Goal: Task Accomplishment & Management: Manage account settings

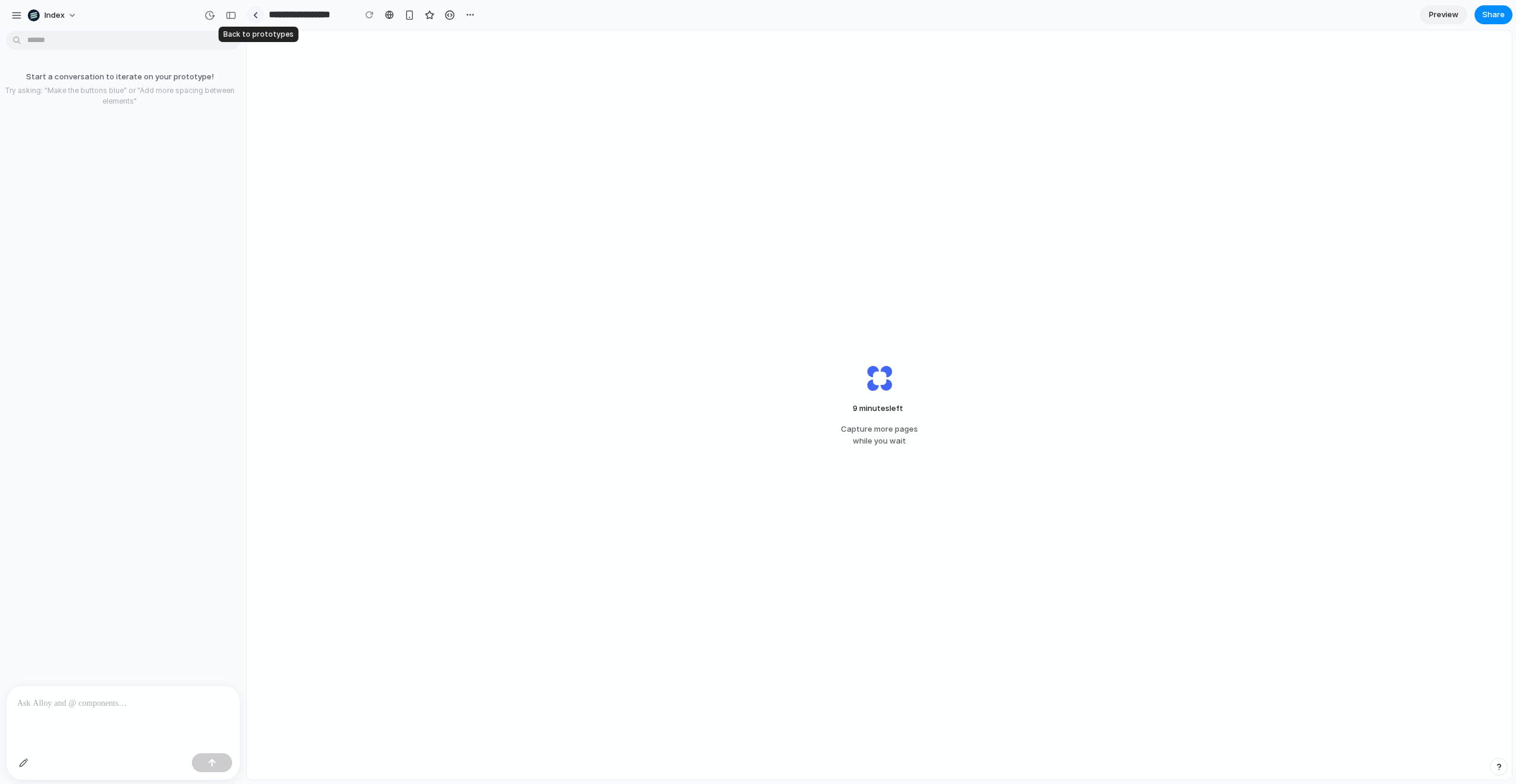
click at [257, 20] on link at bounding box center [255, 15] width 18 height 18
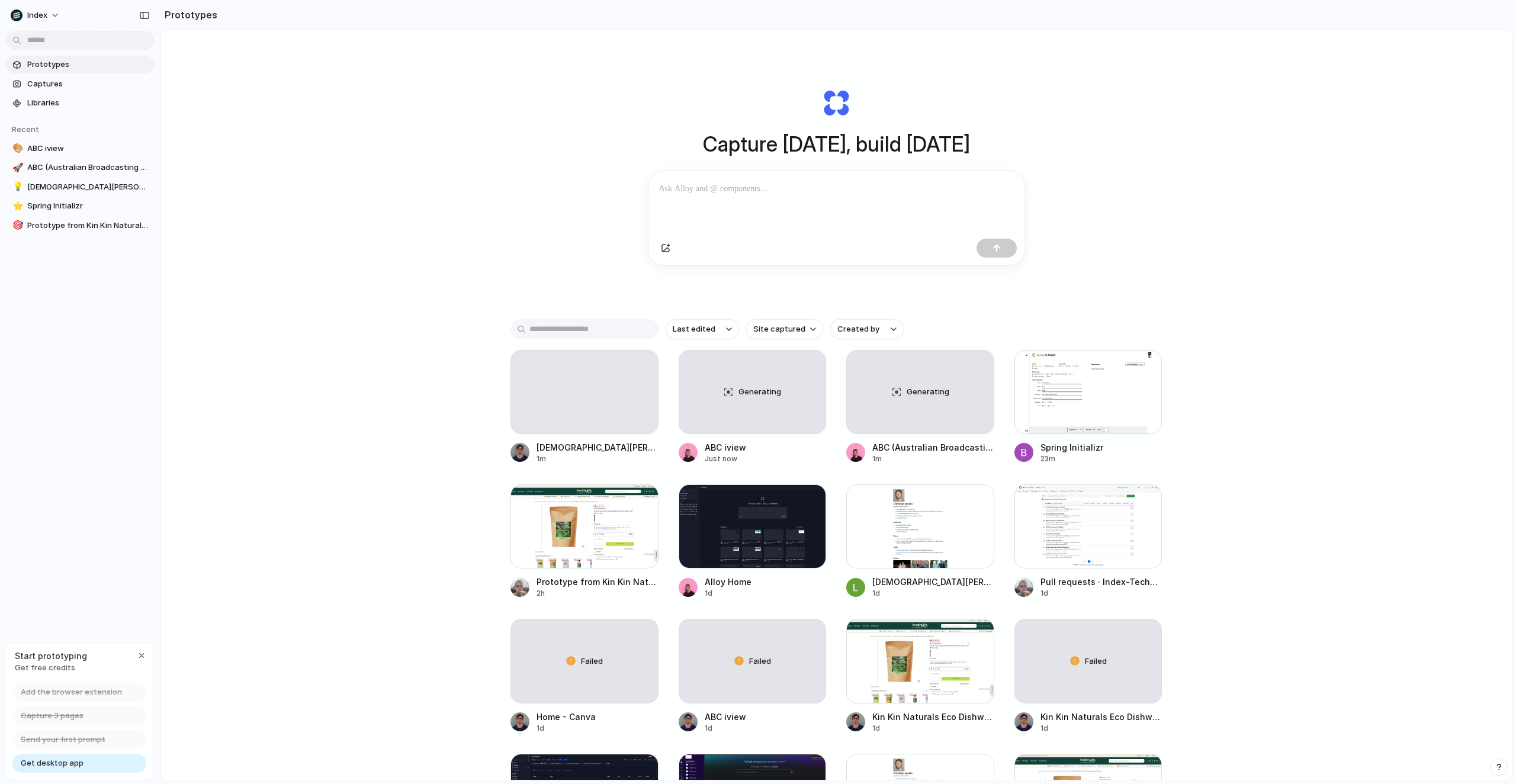
click at [393, 429] on div "Capture today, build tomorrow Clone web app Clone screenshot Start from existin…" at bounding box center [836, 436] width 1351 height 812
click at [394, 431] on div "Capture today, build tomorrow Clone web app Clone screenshot Start from existin…" at bounding box center [836, 436] width 1351 height 812
click at [605, 381] on div at bounding box center [584, 391] width 148 height 84
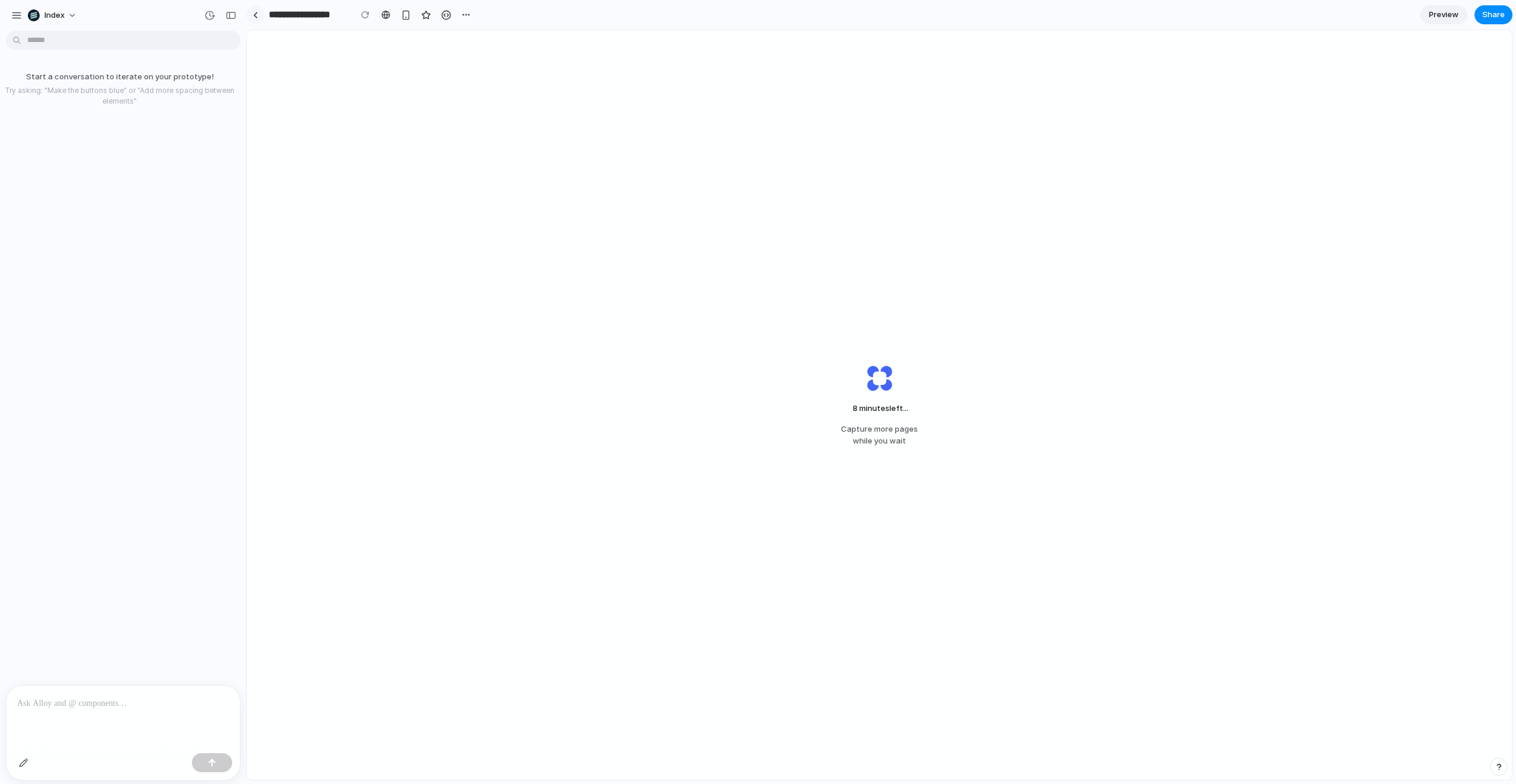
click at [259, 10] on link at bounding box center [255, 15] width 18 height 18
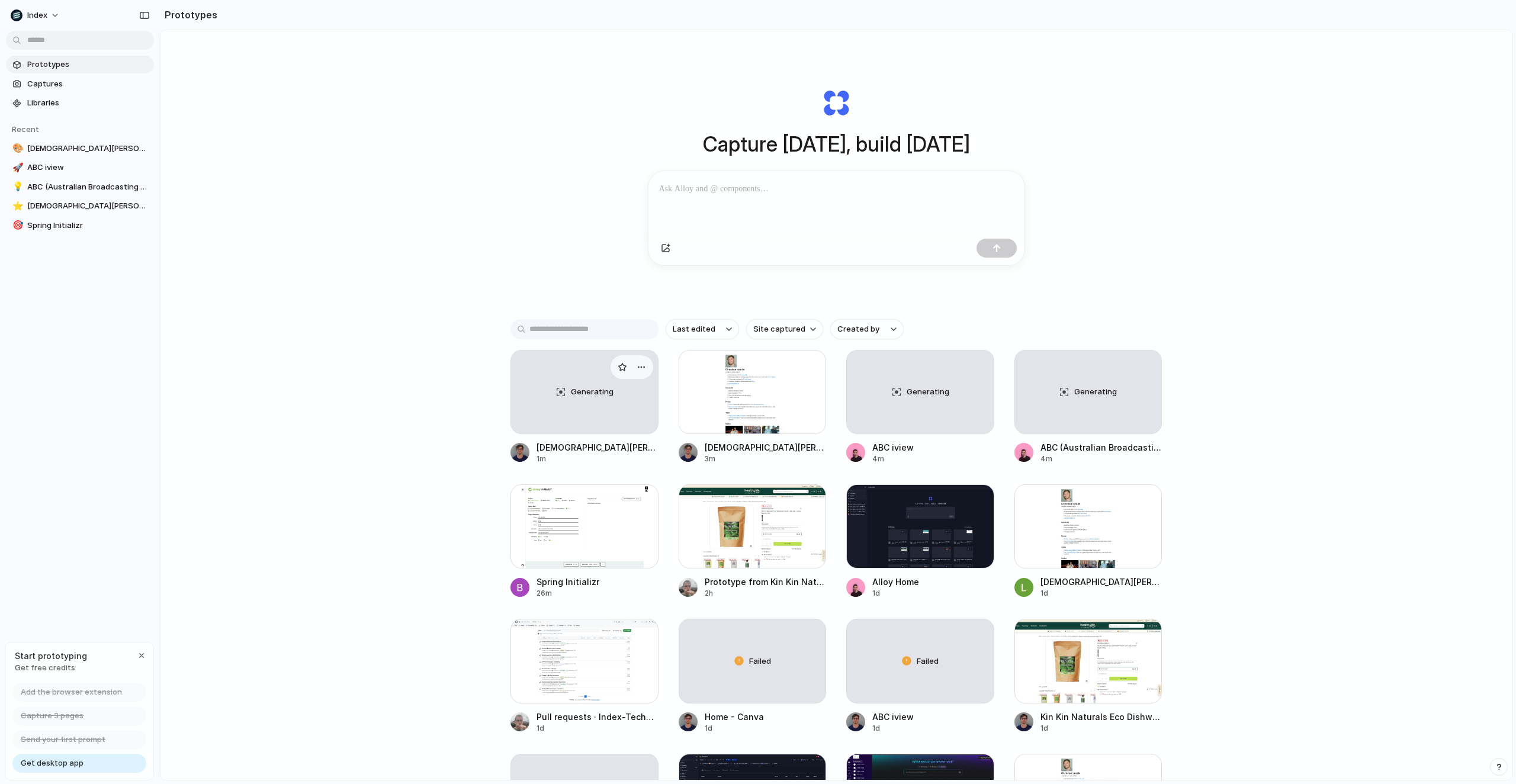
click at [565, 410] on div "Generating" at bounding box center [584, 391] width 147 height 83
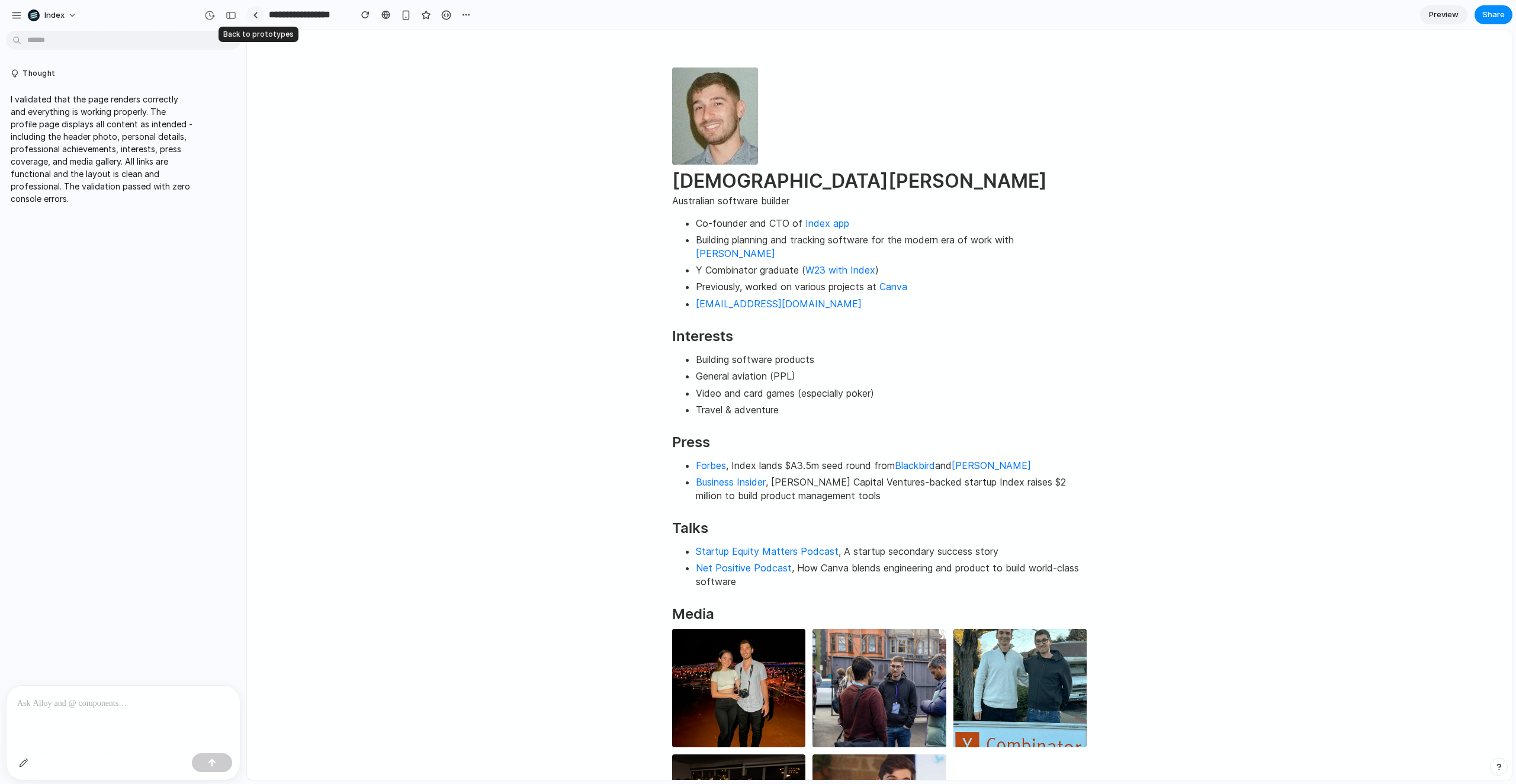
click at [256, 14] on div at bounding box center [255, 15] width 6 height 6
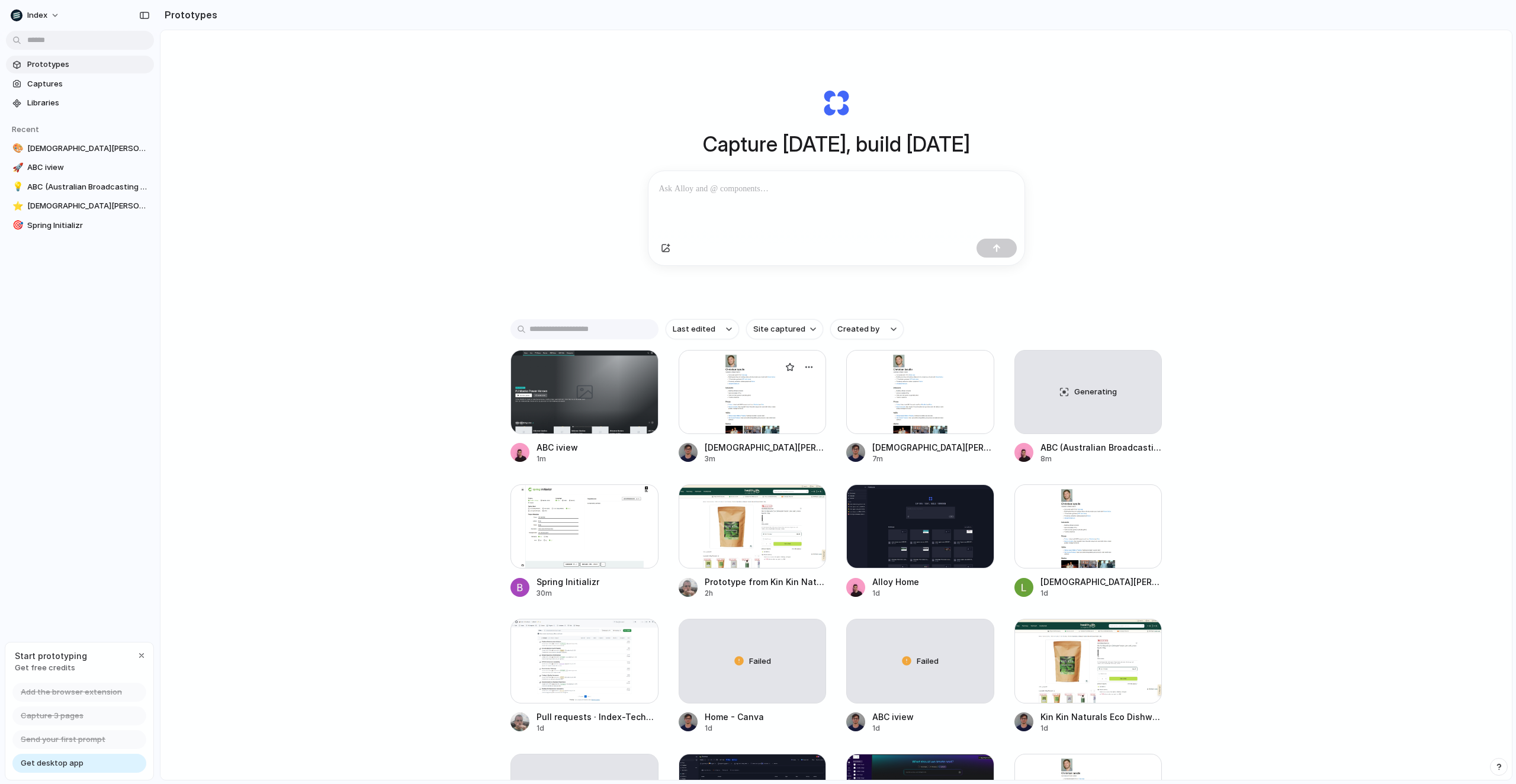
click at [743, 406] on div at bounding box center [753, 391] width 148 height 84
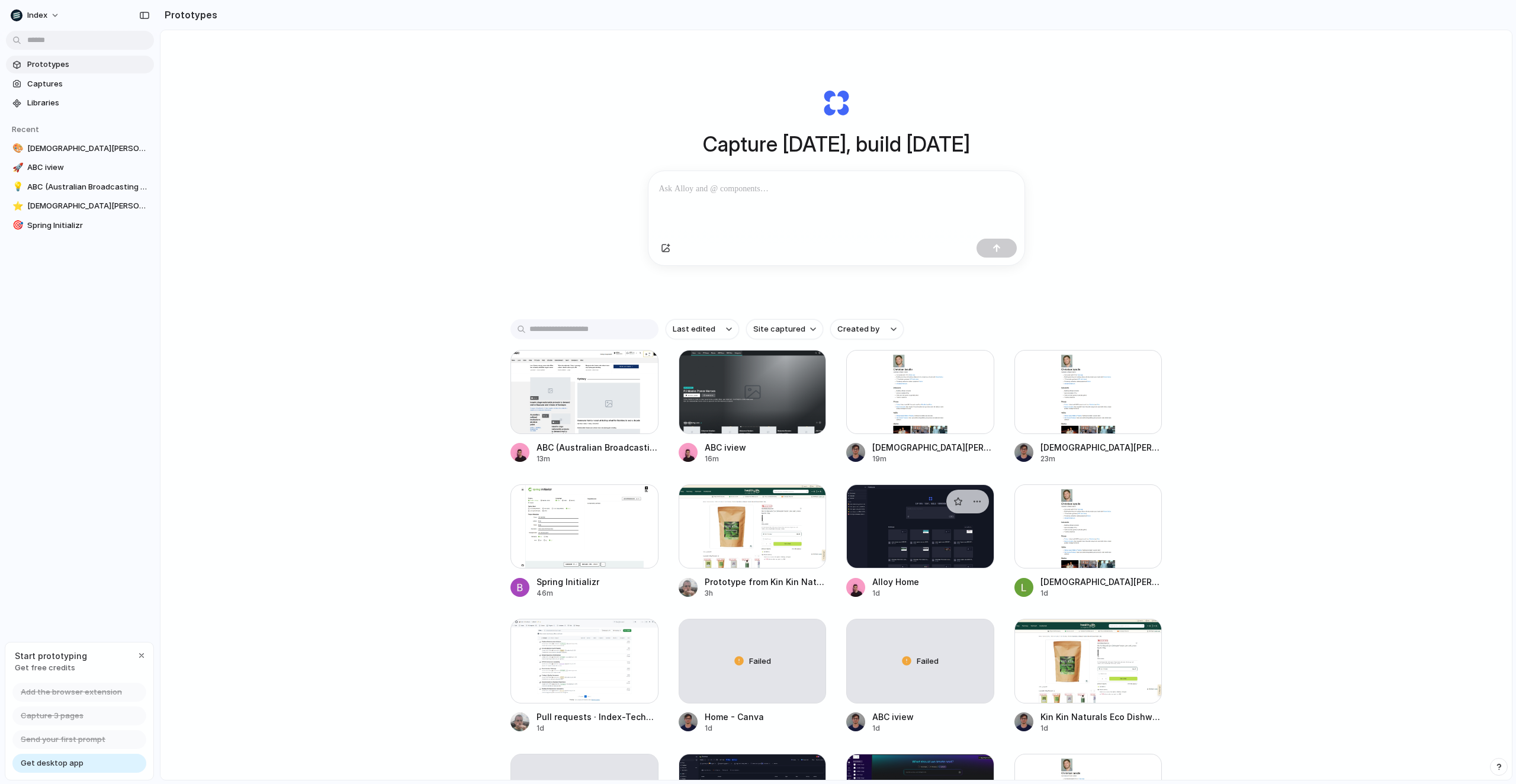
click at [895, 527] on div at bounding box center [921, 526] width 148 height 84
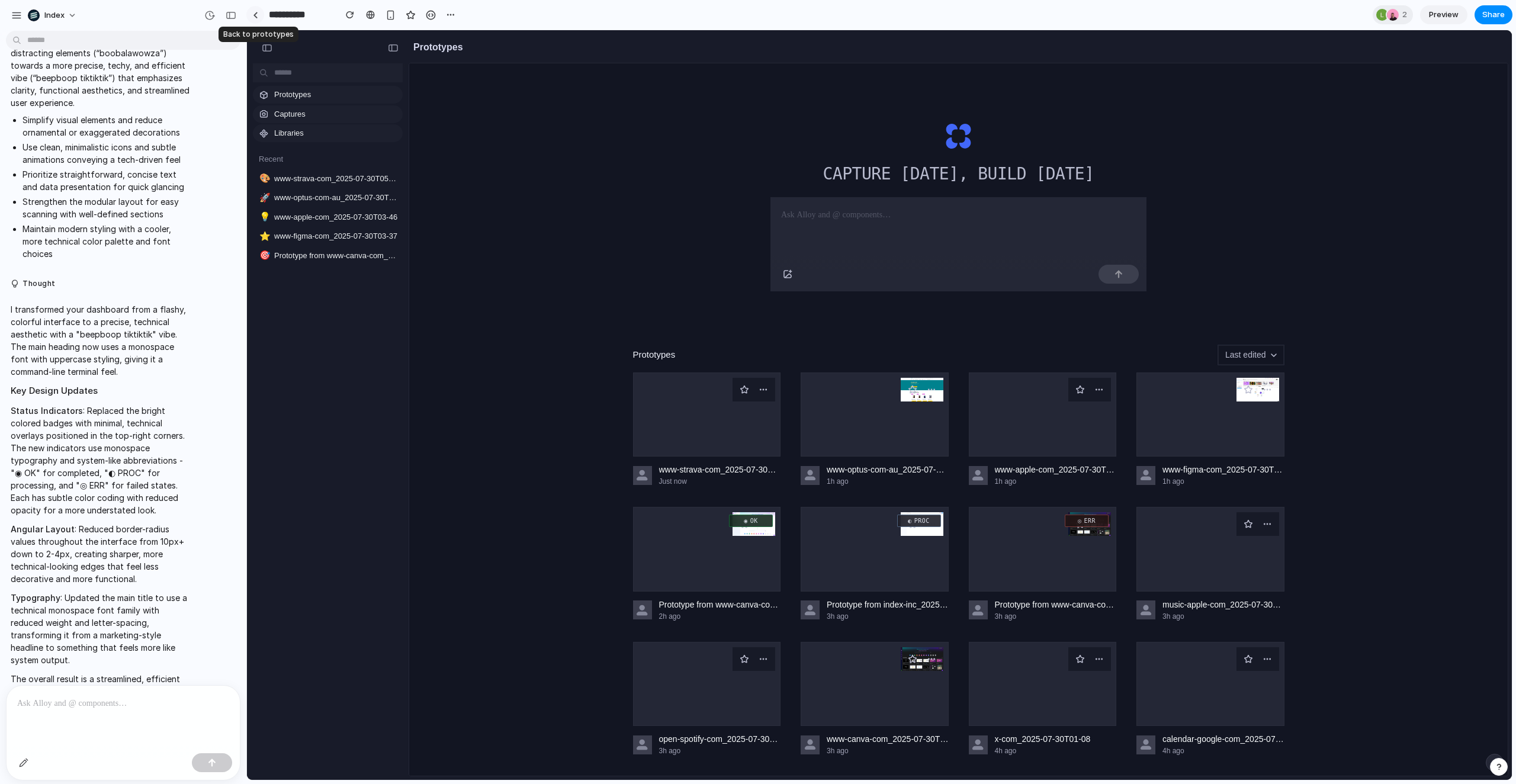
click at [255, 16] on div at bounding box center [255, 15] width 6 height 6
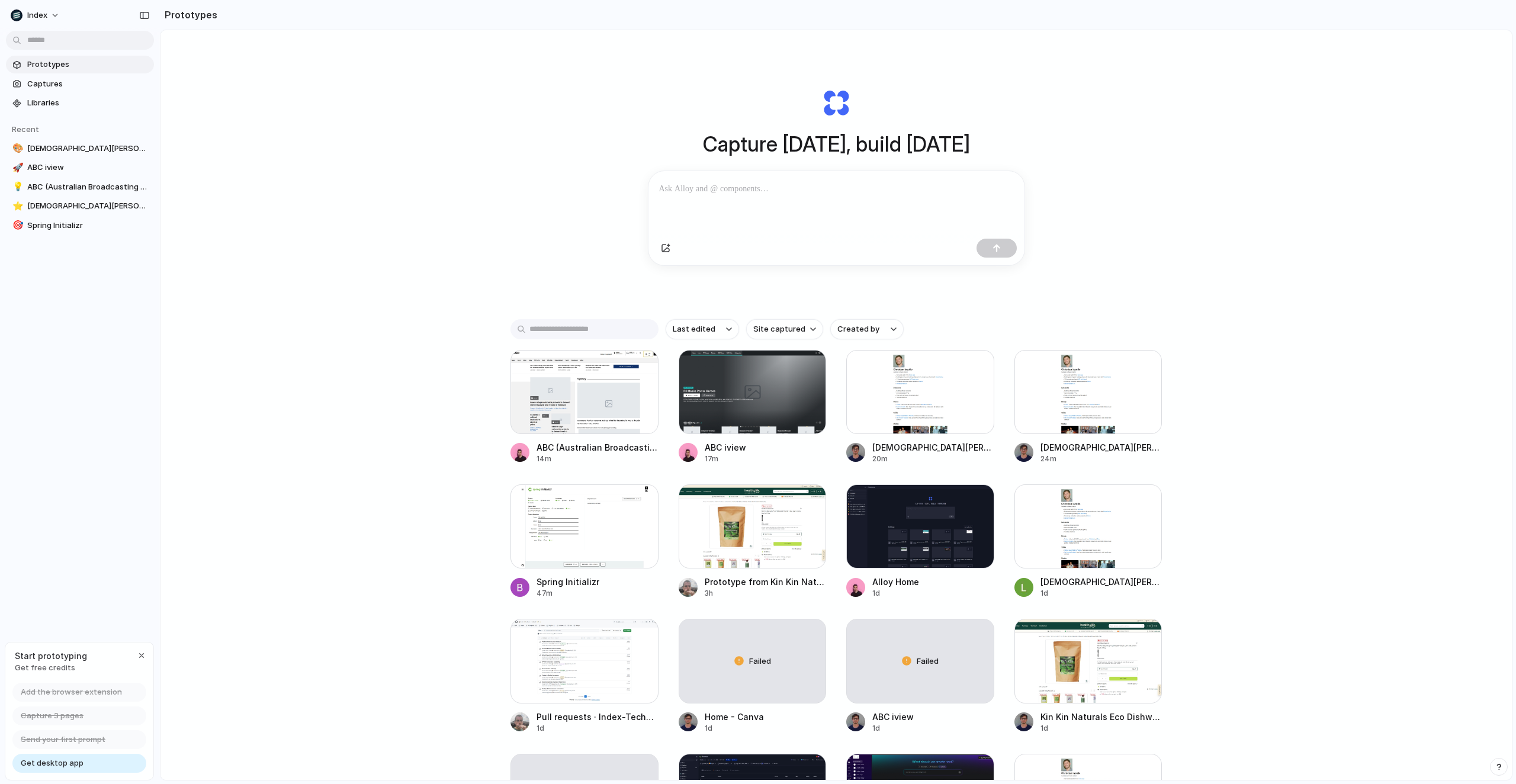
scroll to position [196, 0]
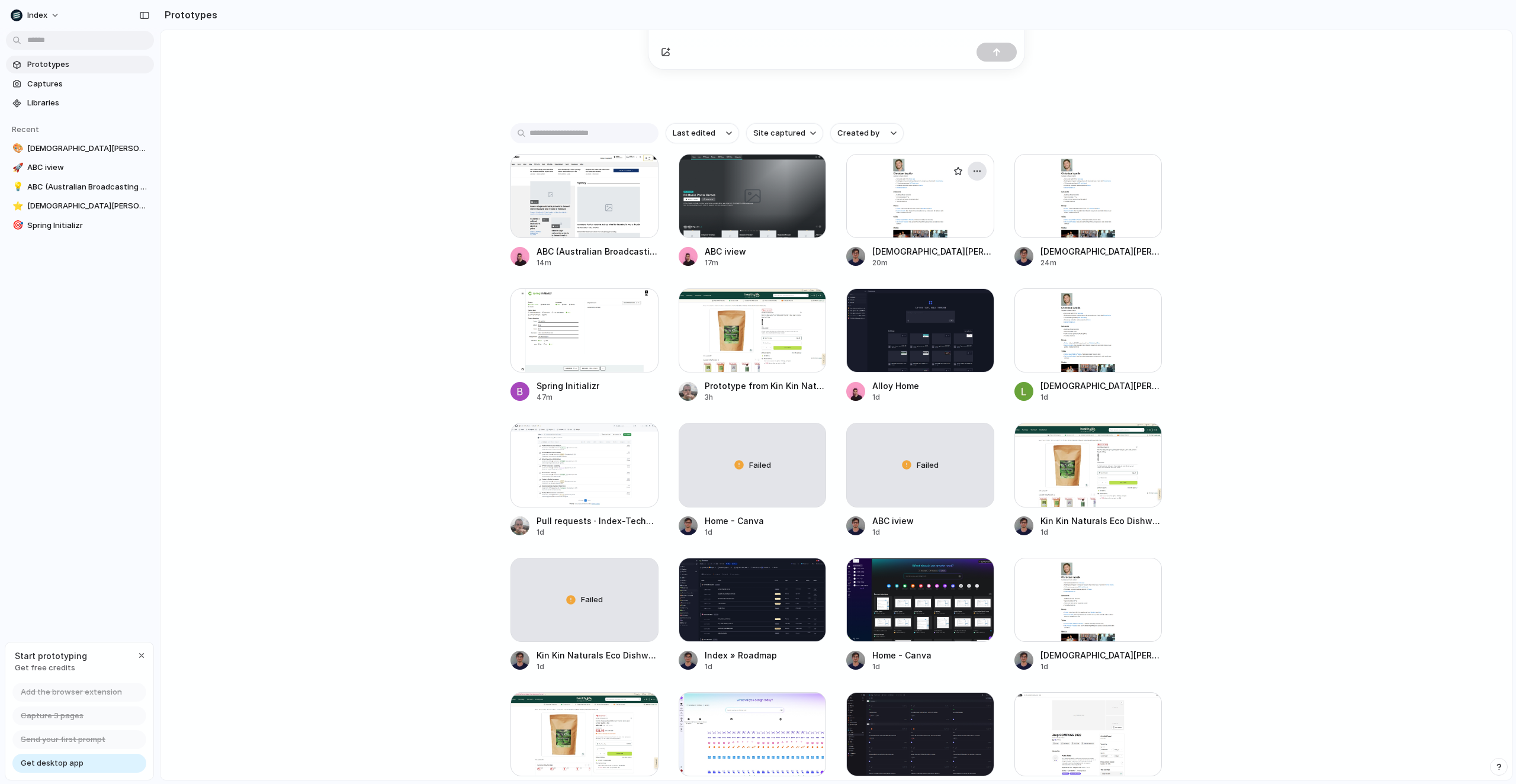
click at [978, 173] on div "button" at bounding box center [977, 171] width 9 height 9
click at [953, 237] on li "Delete" at bounding box center [943, 236] width 84 height 19
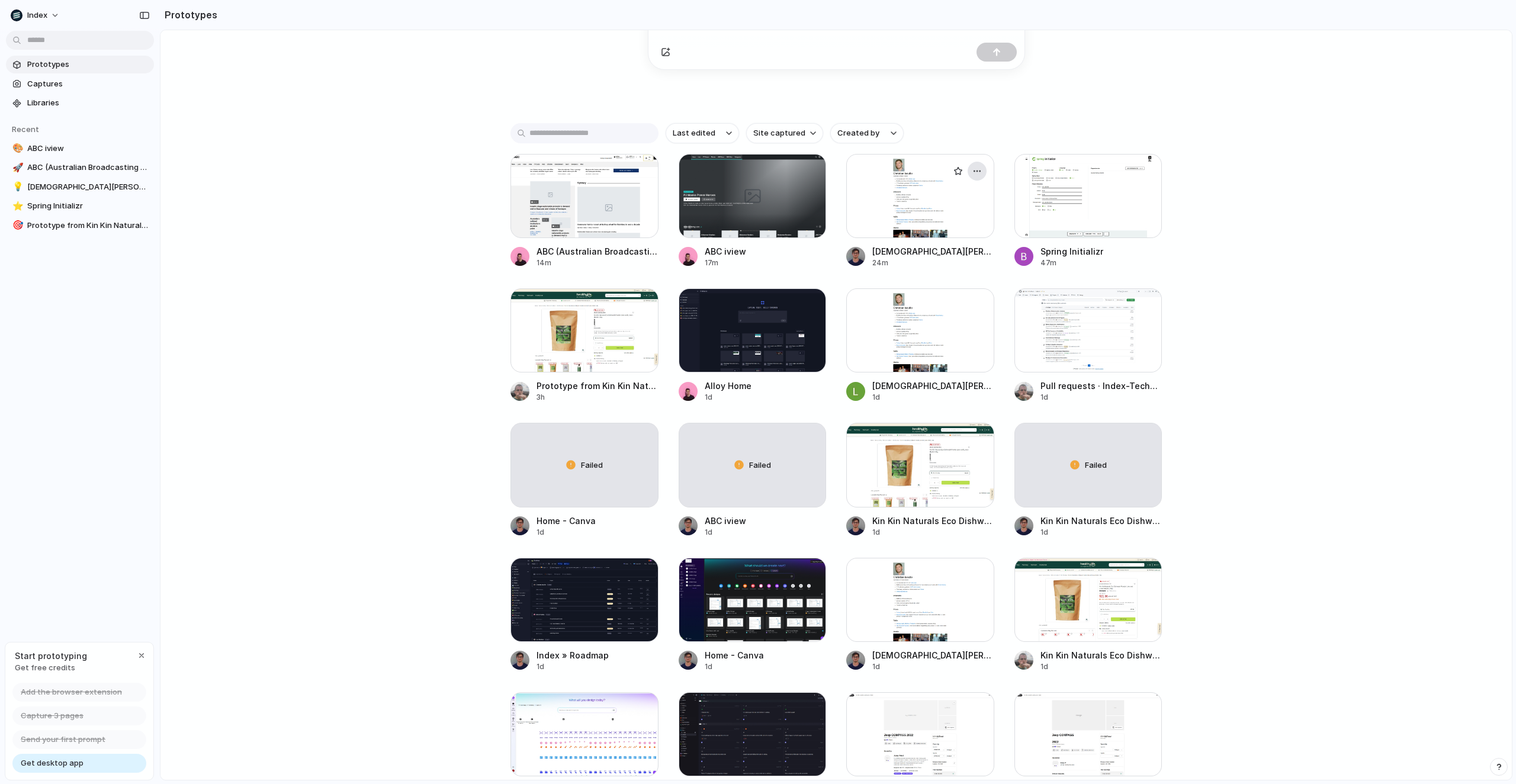
click at [978, 170] on div "button" at bounding box center [977, 171] width 9 height 9
click at [955, 231] on li "Delete" at bounding box center [943, 236] width 84 height 19
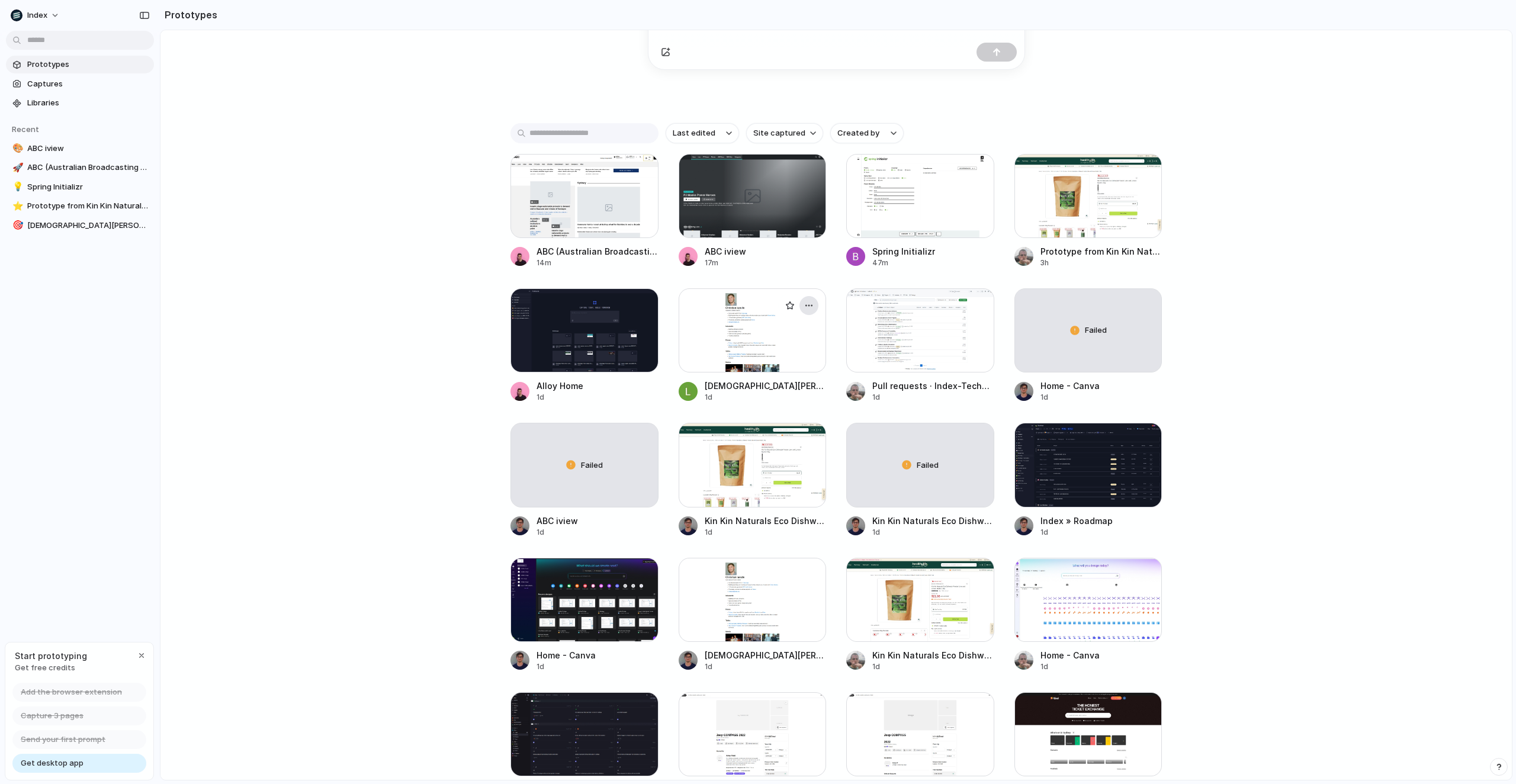
click at [811, 307] on div "button" at bounding box center [809, 305] width 9 height 9
click at [811, 307] on div "Open in new tab Copy link Delete" at bounding box center [758, 392] width 1516 height 784
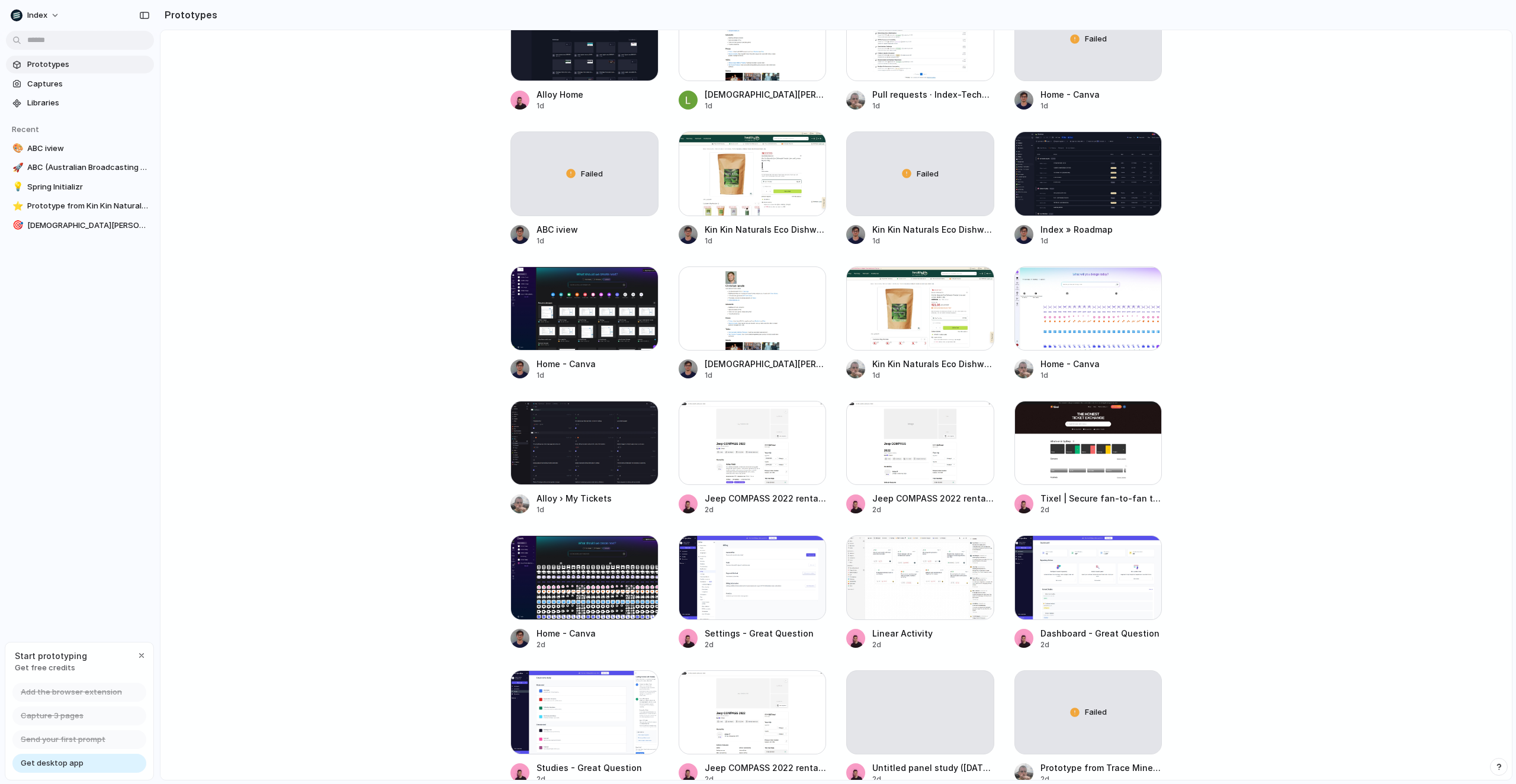
scroll to position [488, 0]
click at [811, 288] on button "button" at bounding box center [809, 283] width 19 height 19
click at [794, 345] on li "Delete" at bounding box center [775, 348] width 84 height 19
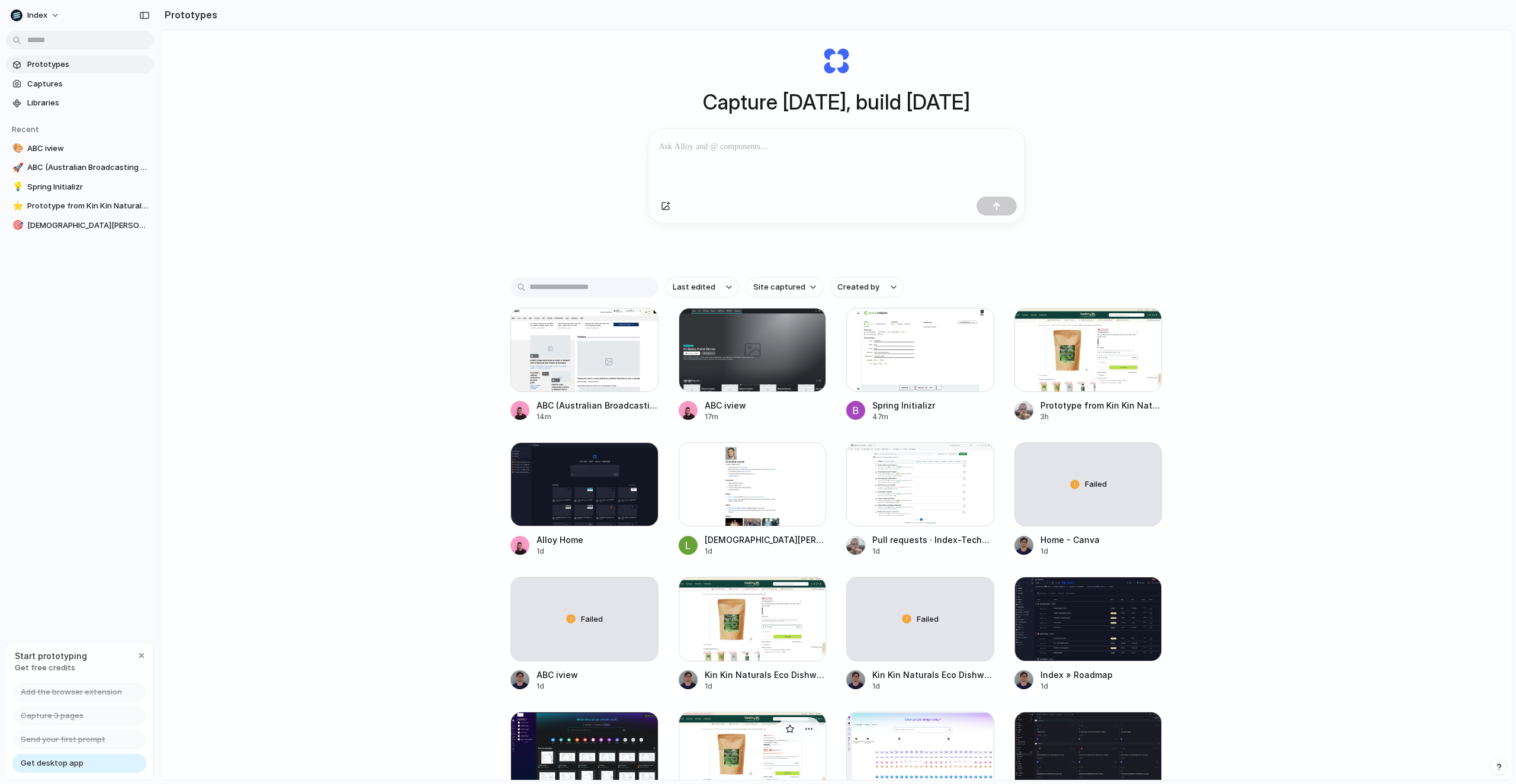
scroll to position [0, 0]
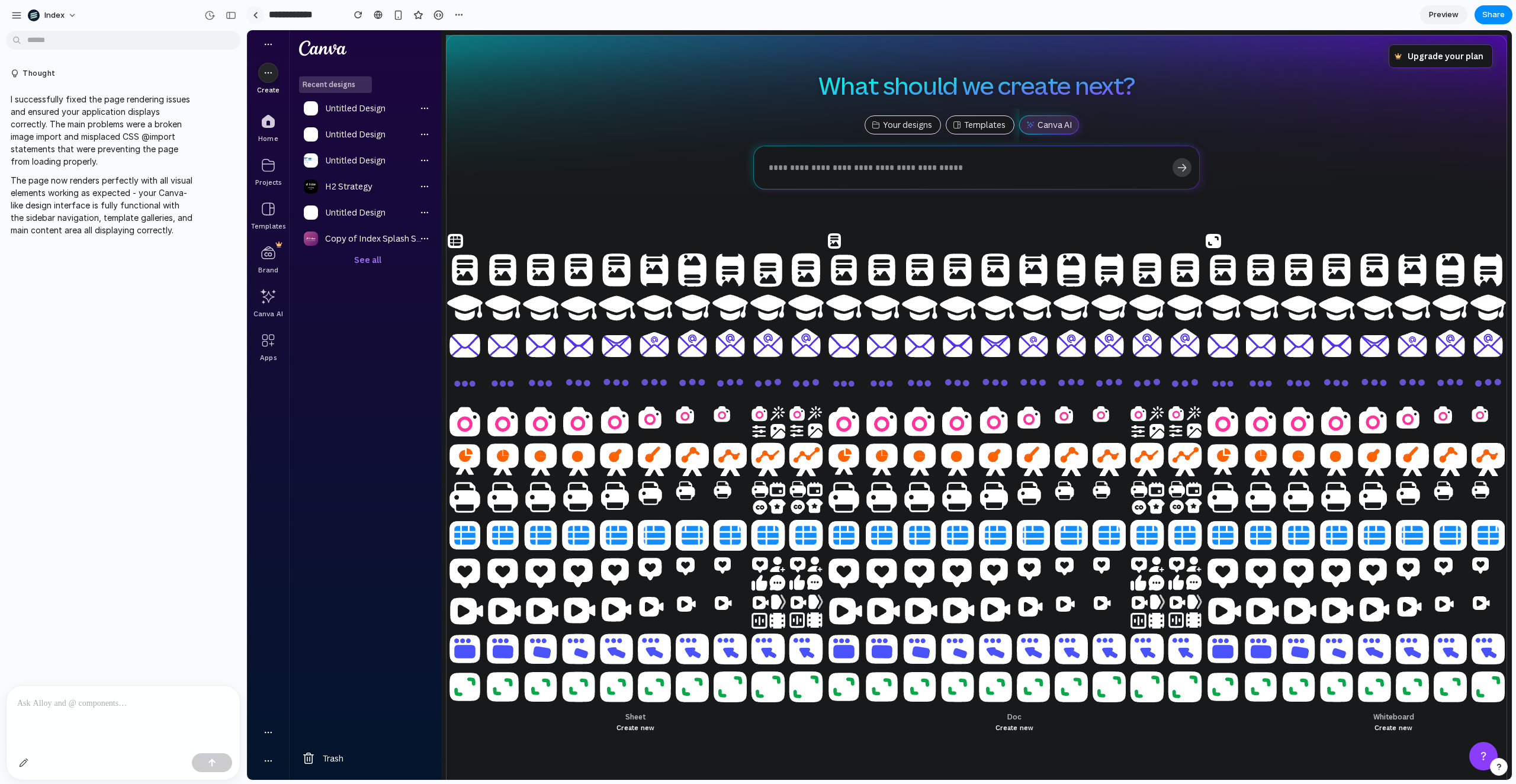
click at [256, 17] on div at bounding box center [255, 15] width 6 height 6
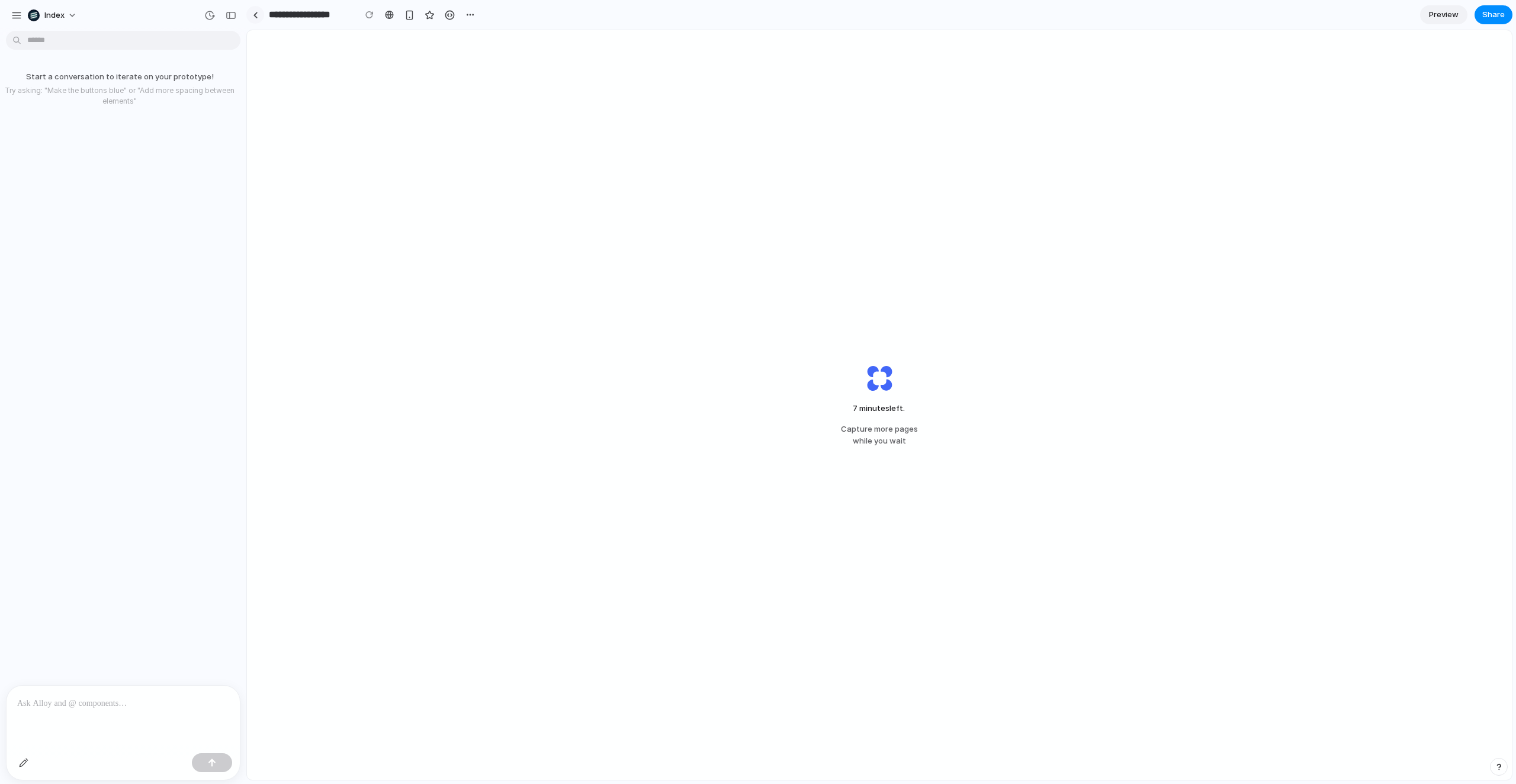
click at [258, 17] on link at bounding box center [255, 15] width 18 height 18
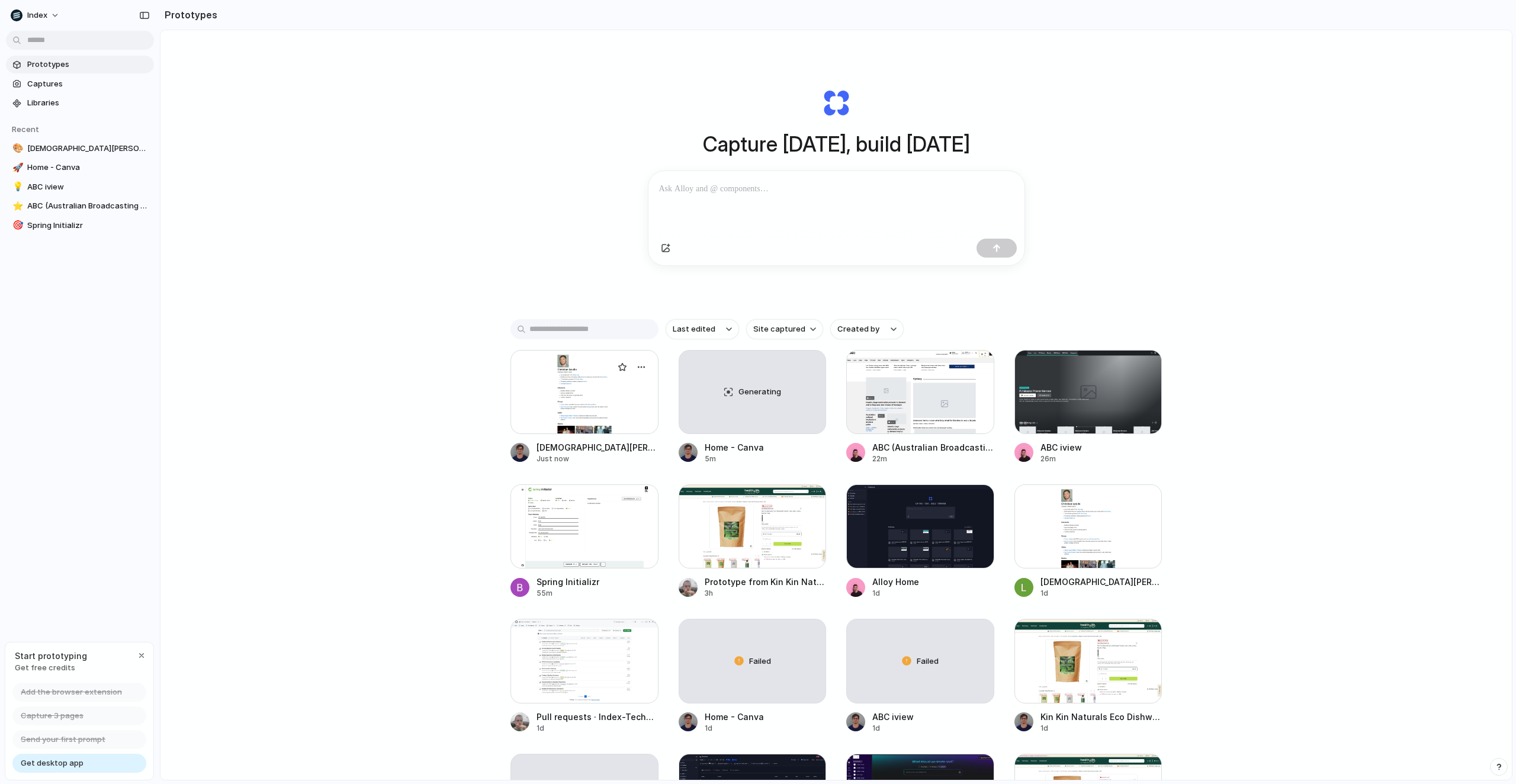
click at [573, 383] on div at bounding box center [584, 391] width 148 height 84
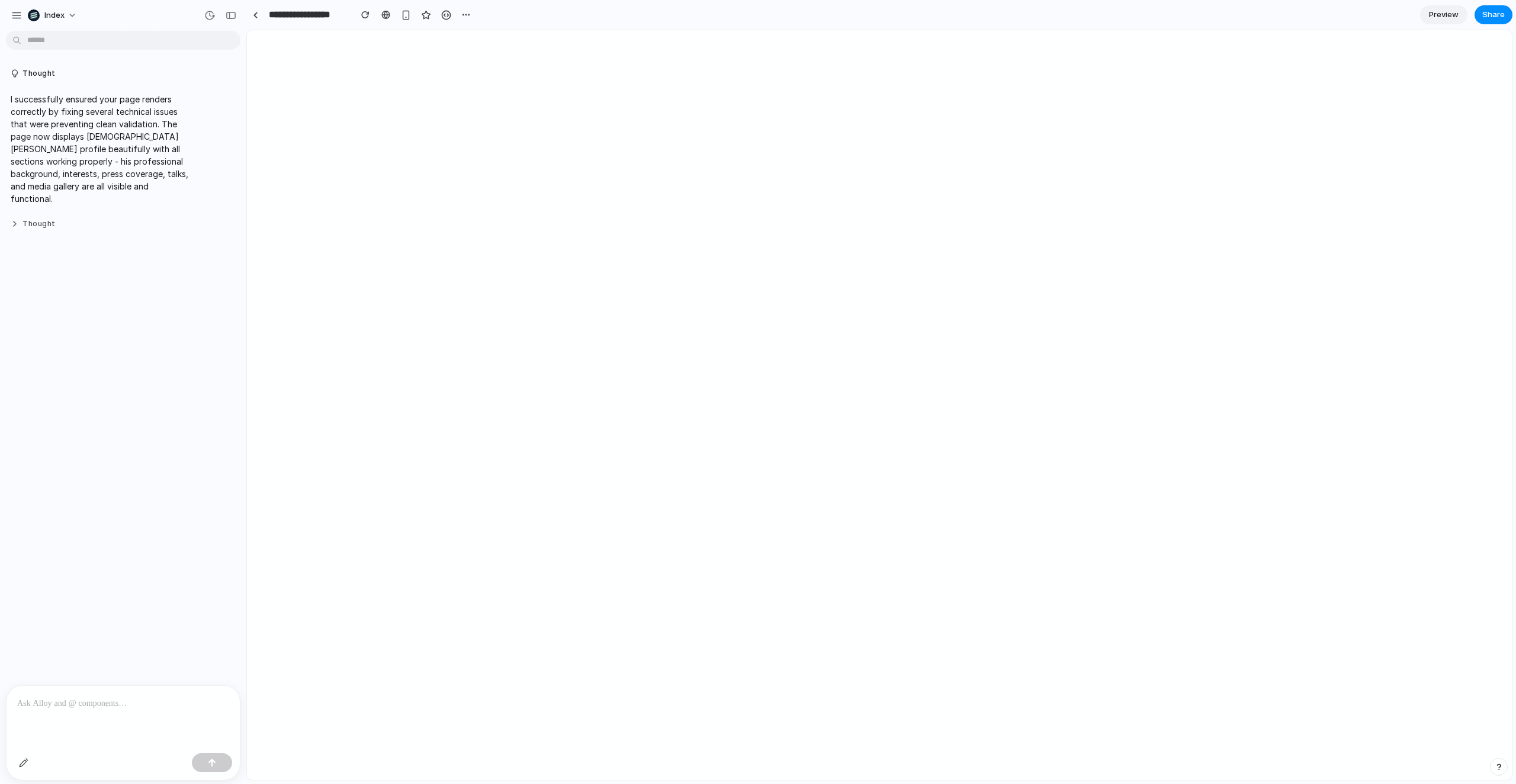
click at [50, 219] on button "Thought" at bounding box center [101, 224] width 182 height 10
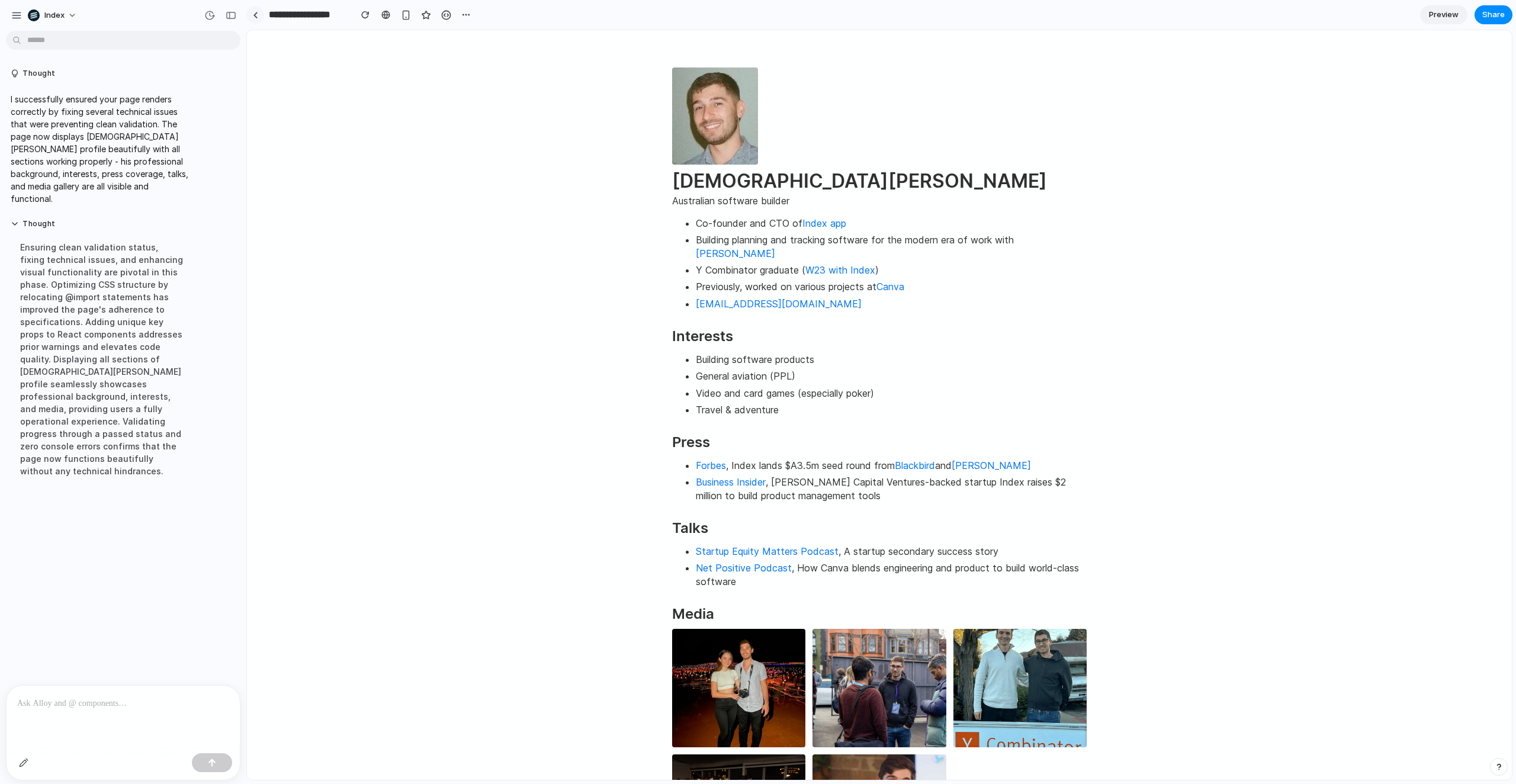
click at [254, 14] on div at bounding box center [255, 15] width 6 height 6
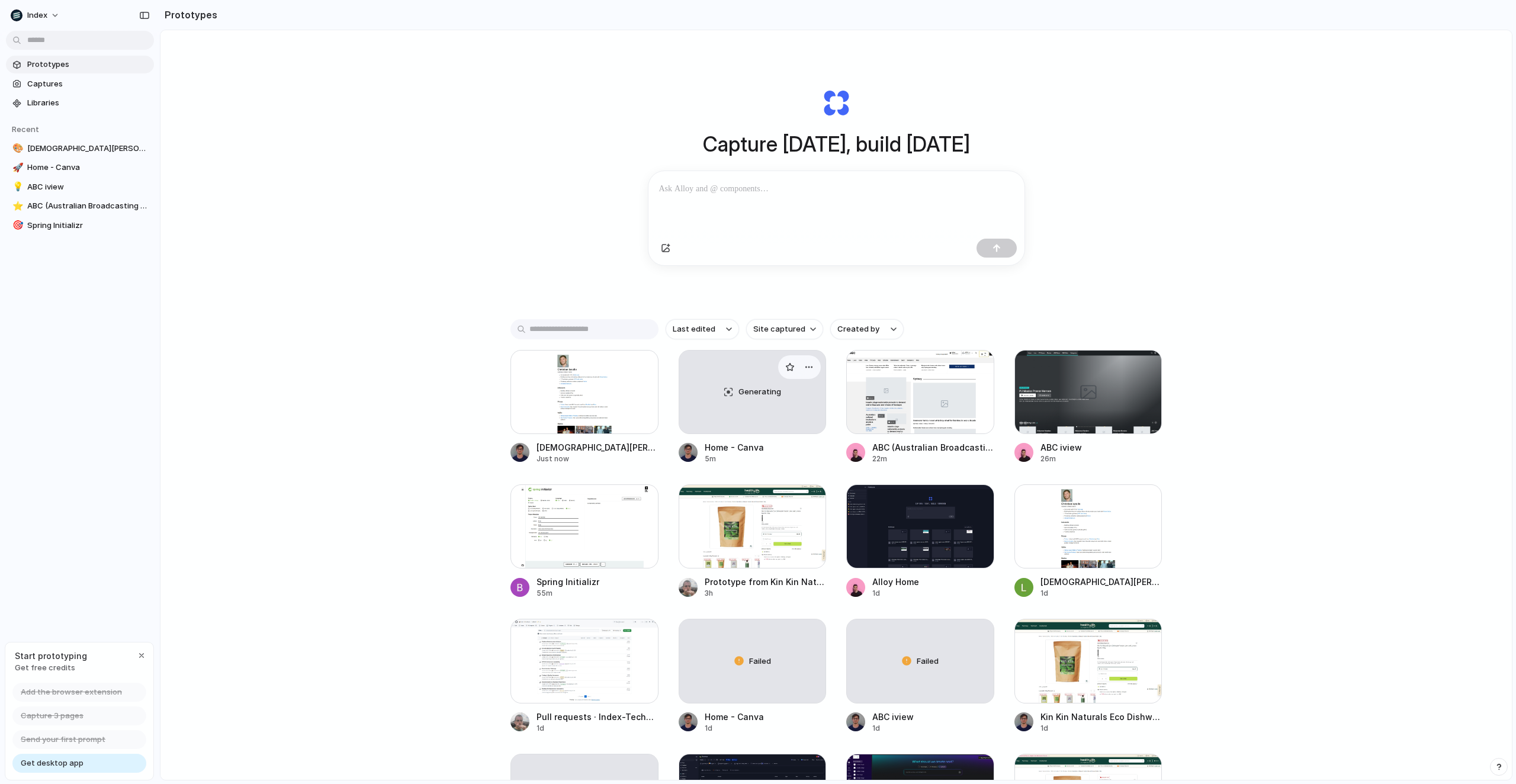
click at [714, 414] on div "Generating" at bounding box center [753, 391] width 147 height 83
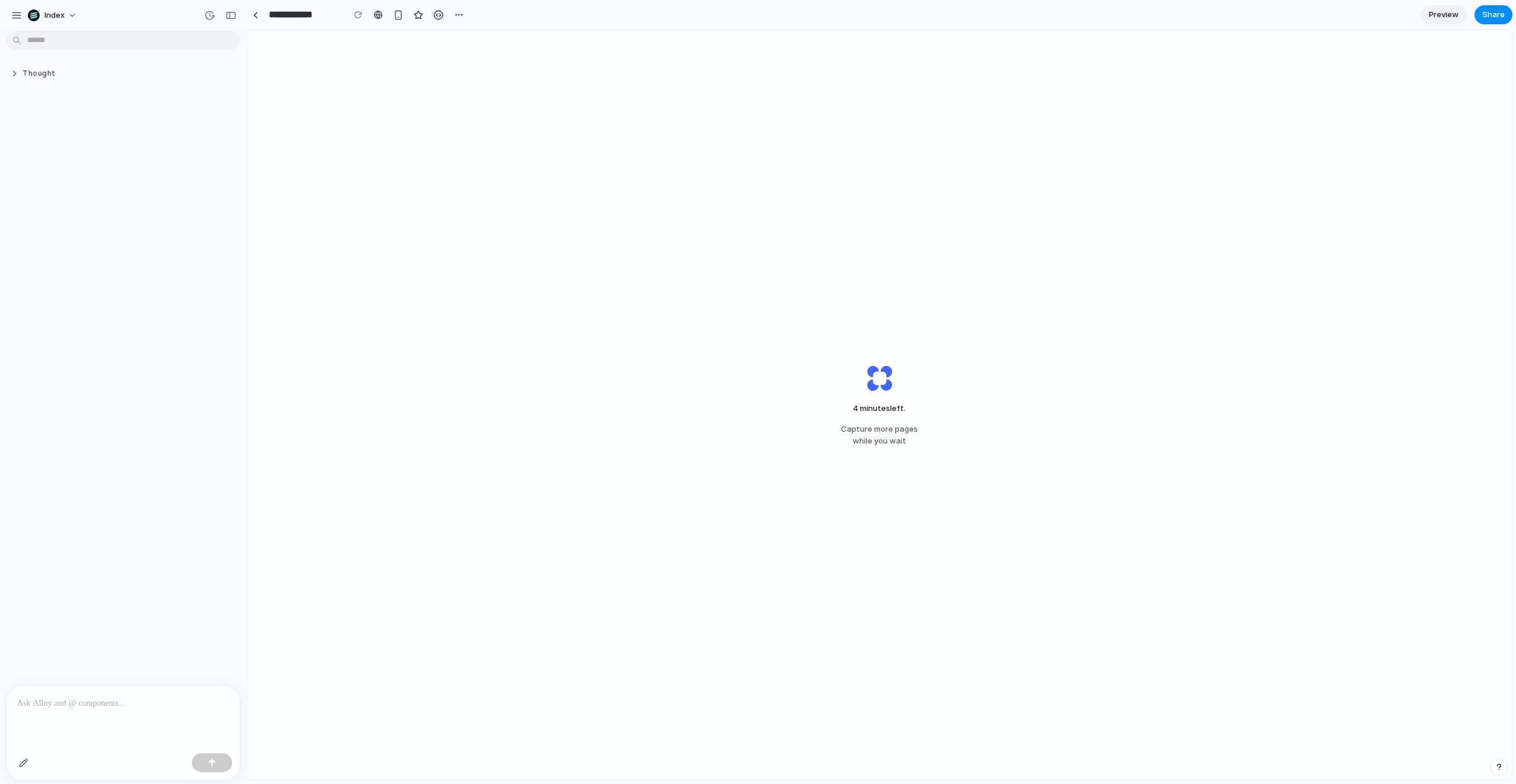
click at [25, 79] on button "Thought" at bounding box center [101, 74] width 182 height 10
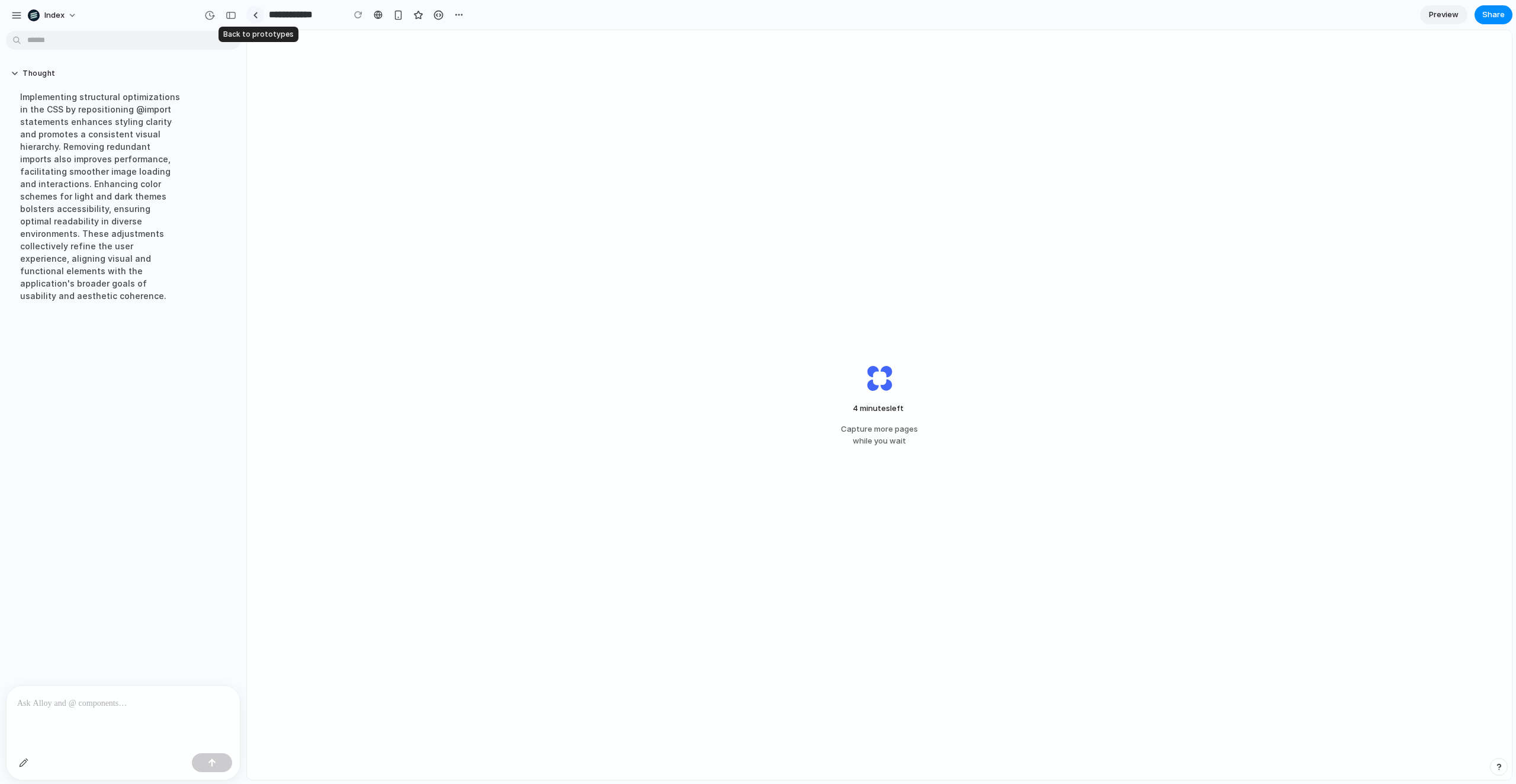
click at [260, 11] on link at bounding box center [255, 15] width 18 height 18
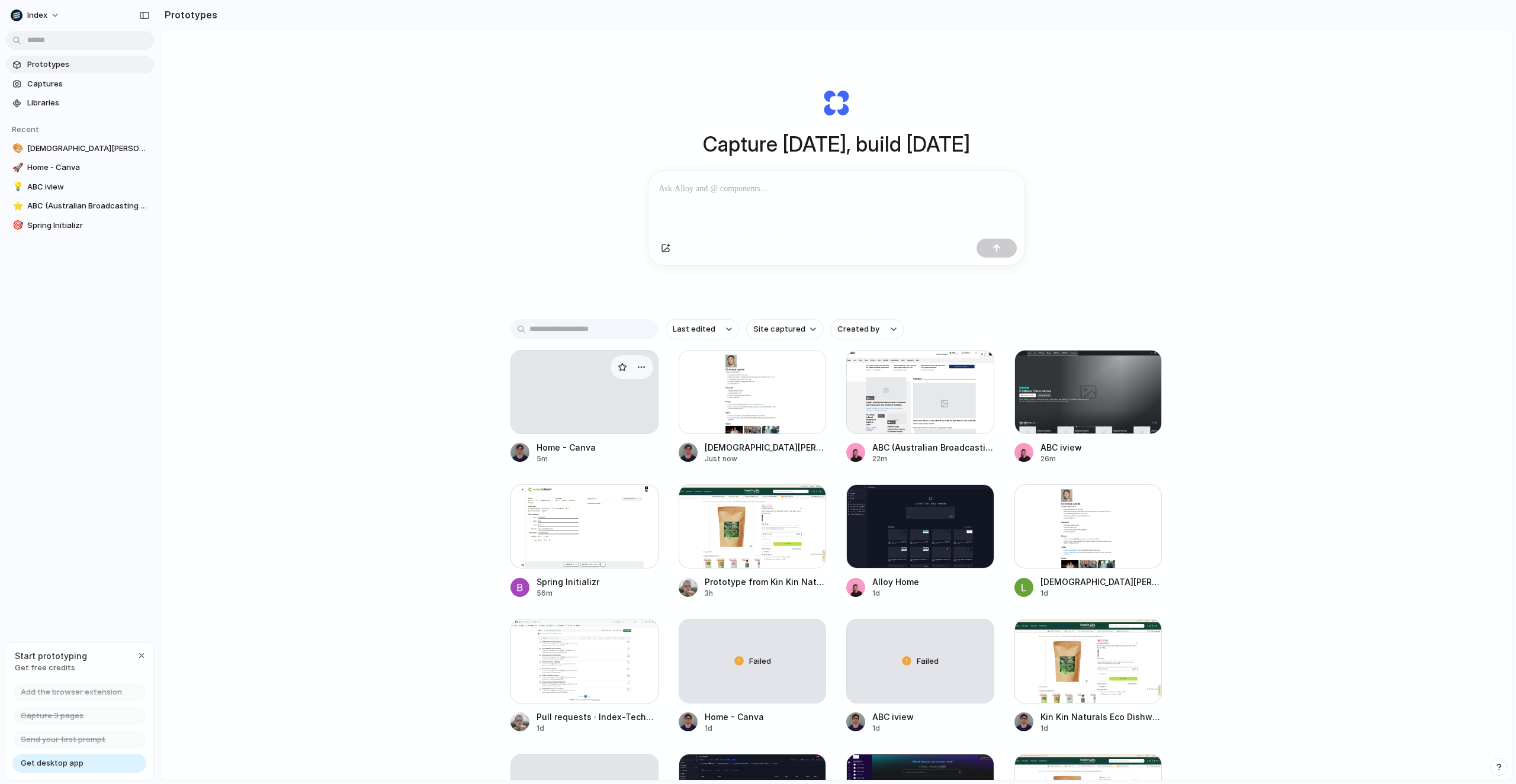
click at [586, 393] on div at bounding box center [584, 391] width 148 height 84
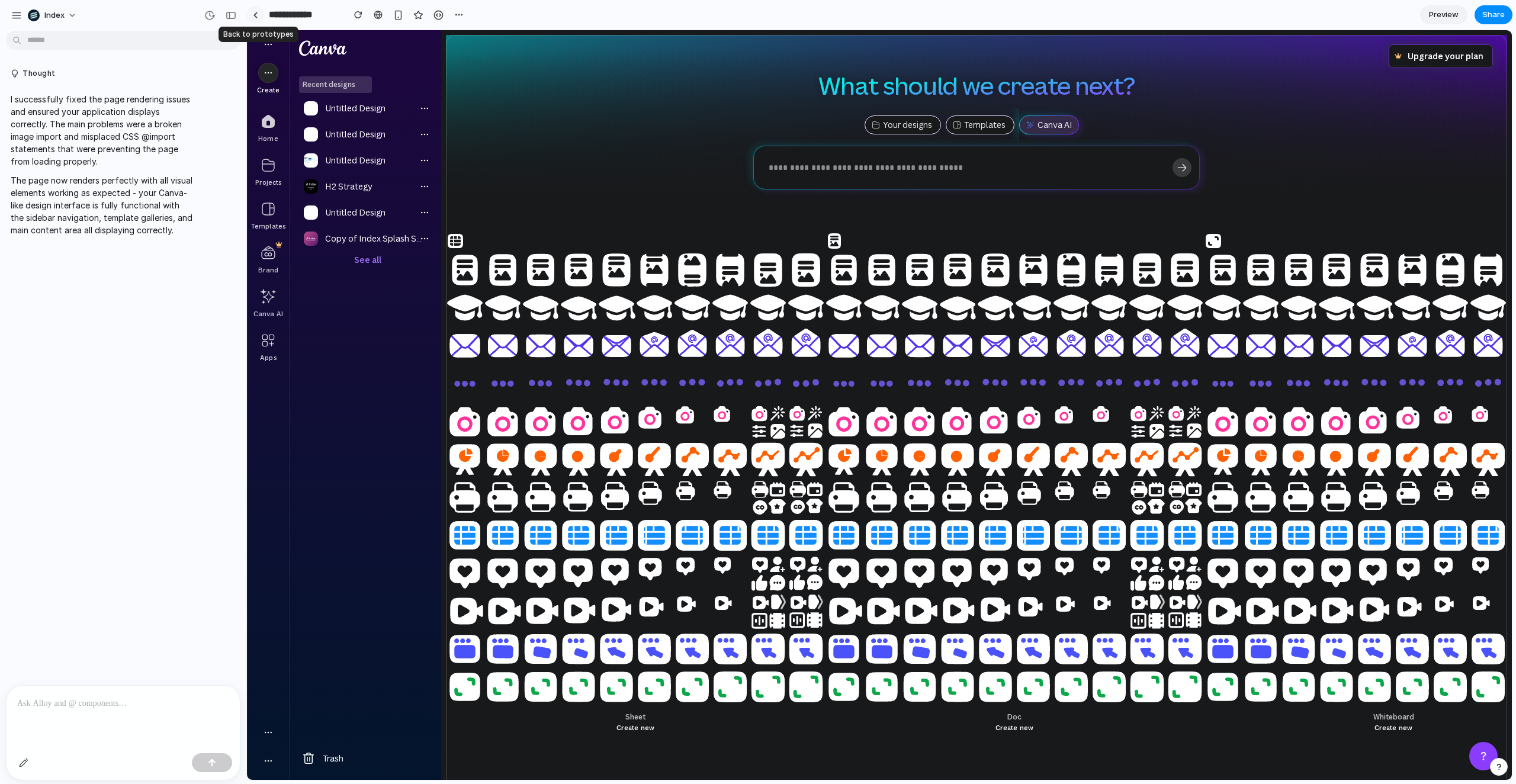
click at [250, 14] on link at bounding box center [255, 15] width 18 height 18
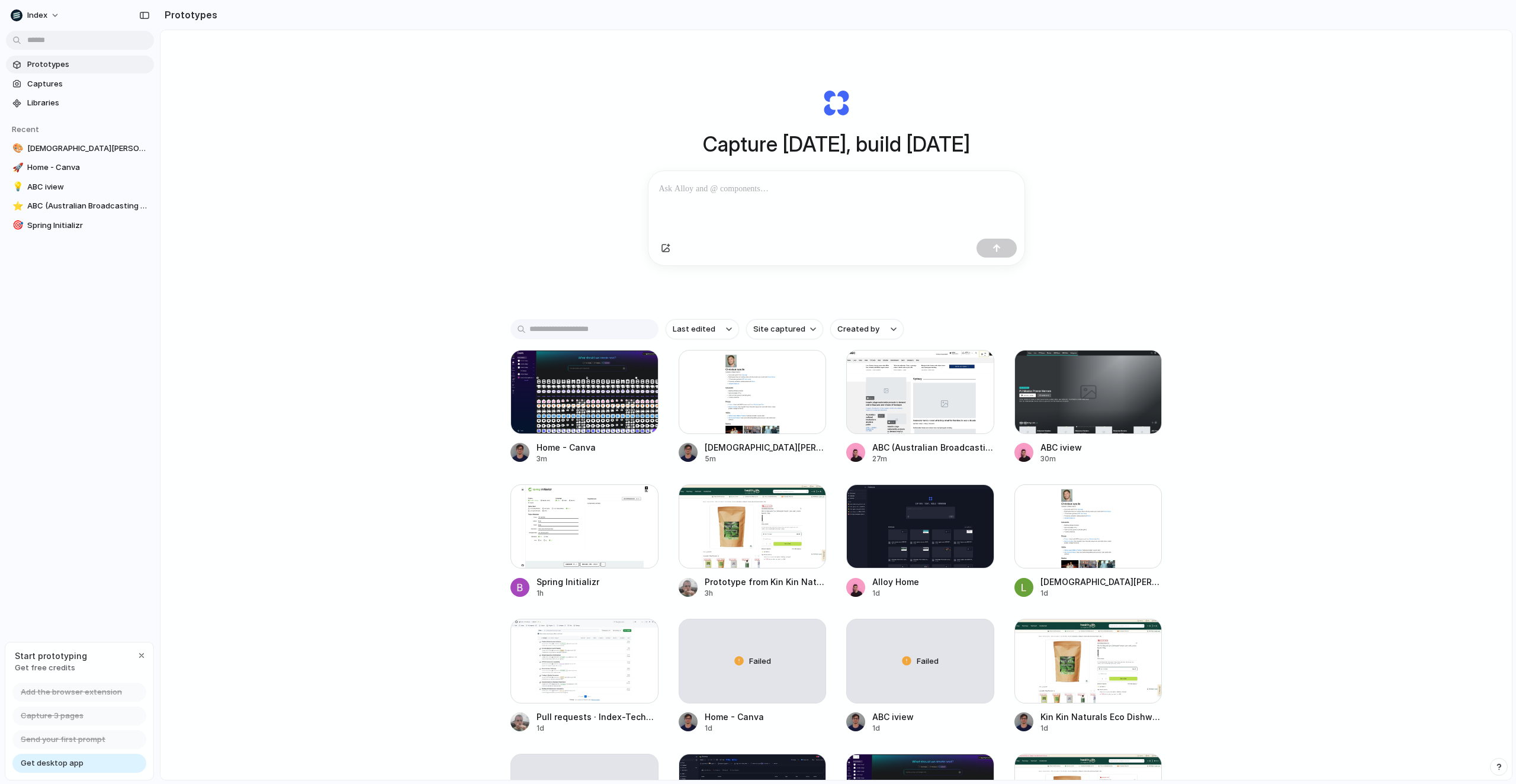
click at [498, 153] on div "Capture [DATE], build [DATE] Clone web app Clone screenshot Start from existing…" at bounding box center [836, 436] width 1351 height 812
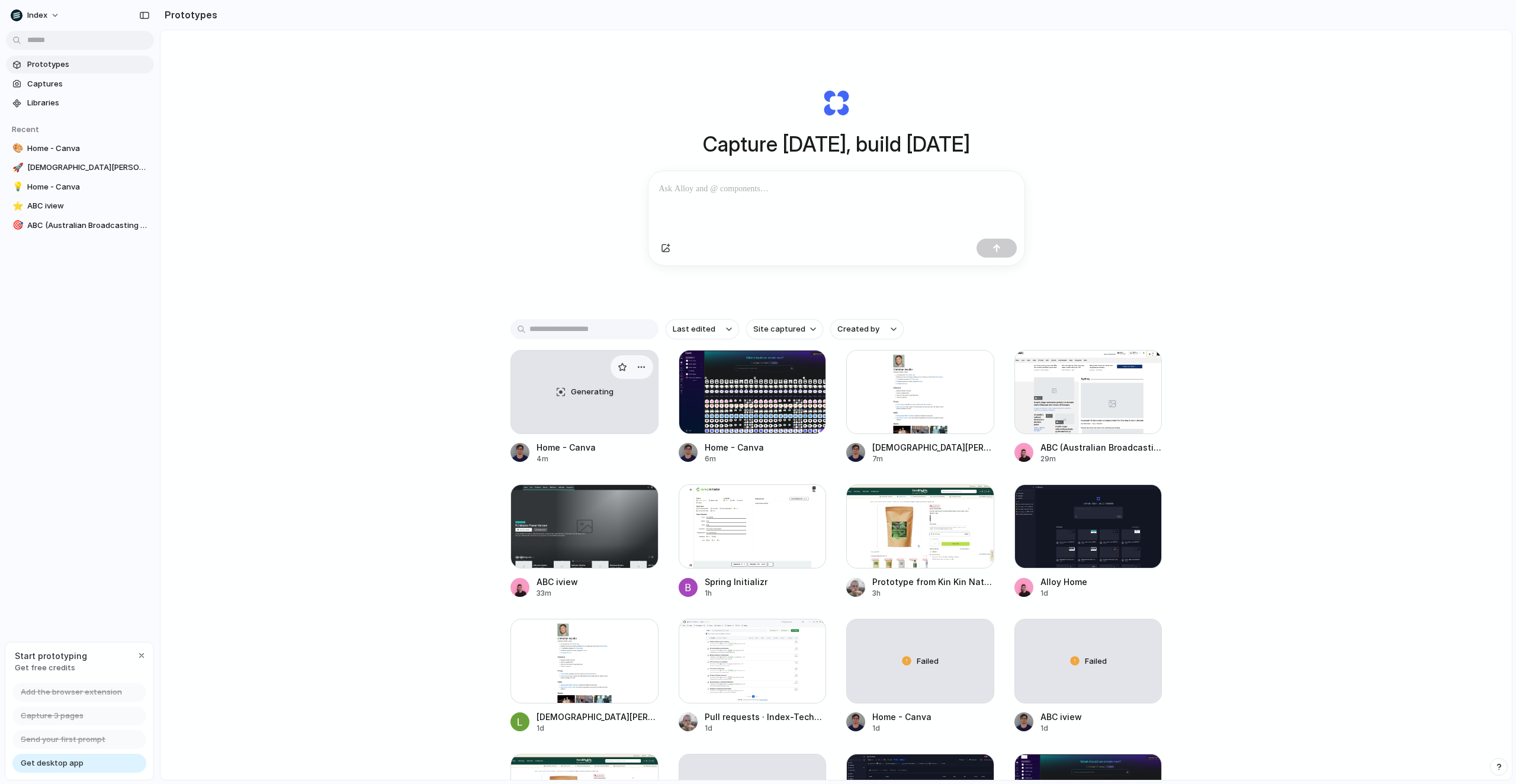
click at [602, 416] on div "Generating" at bounding box center [584, 391] width 147 height 83
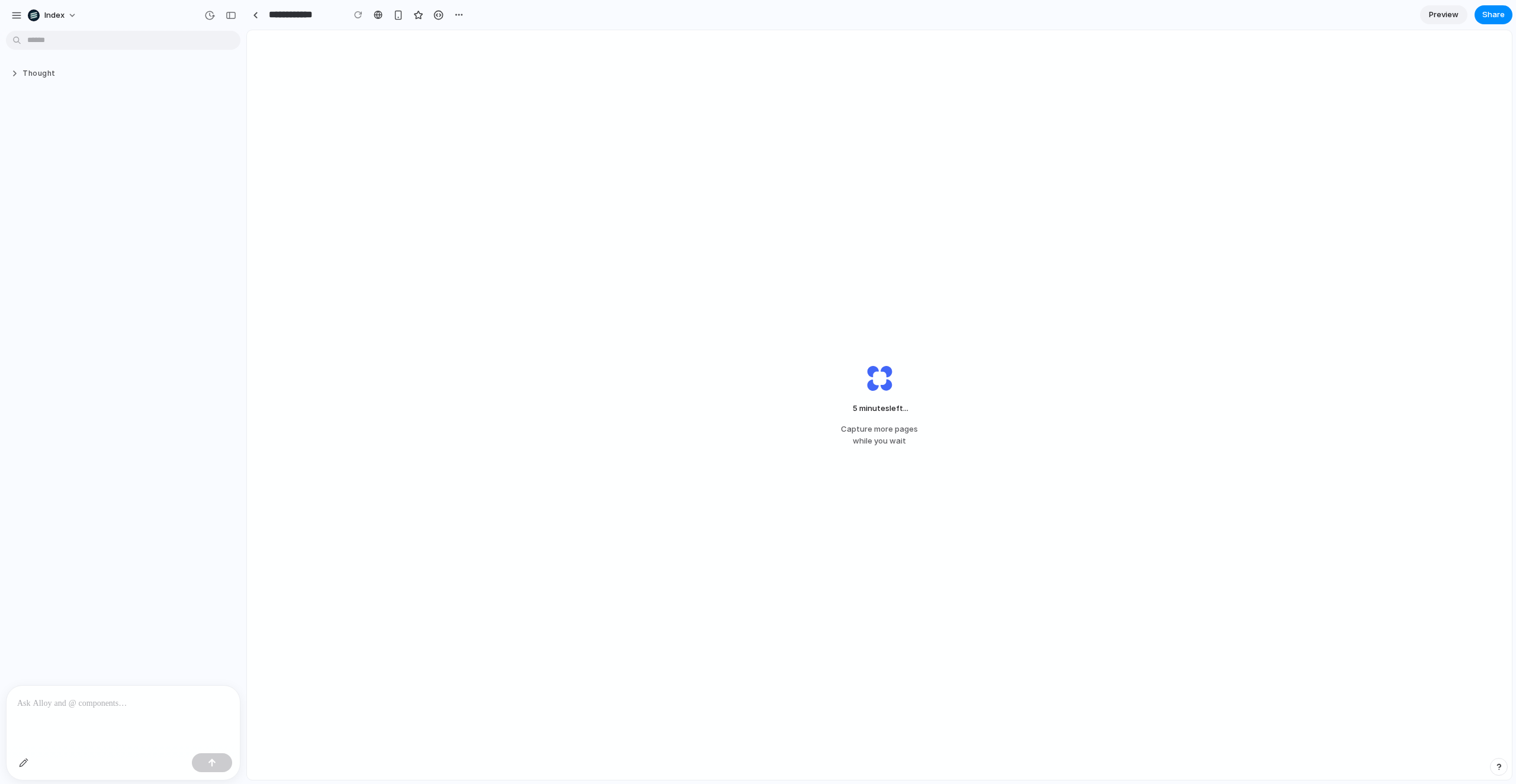
click at [30, 69] on button "Thought" at bounding box center [101, 74] width 182 height 10
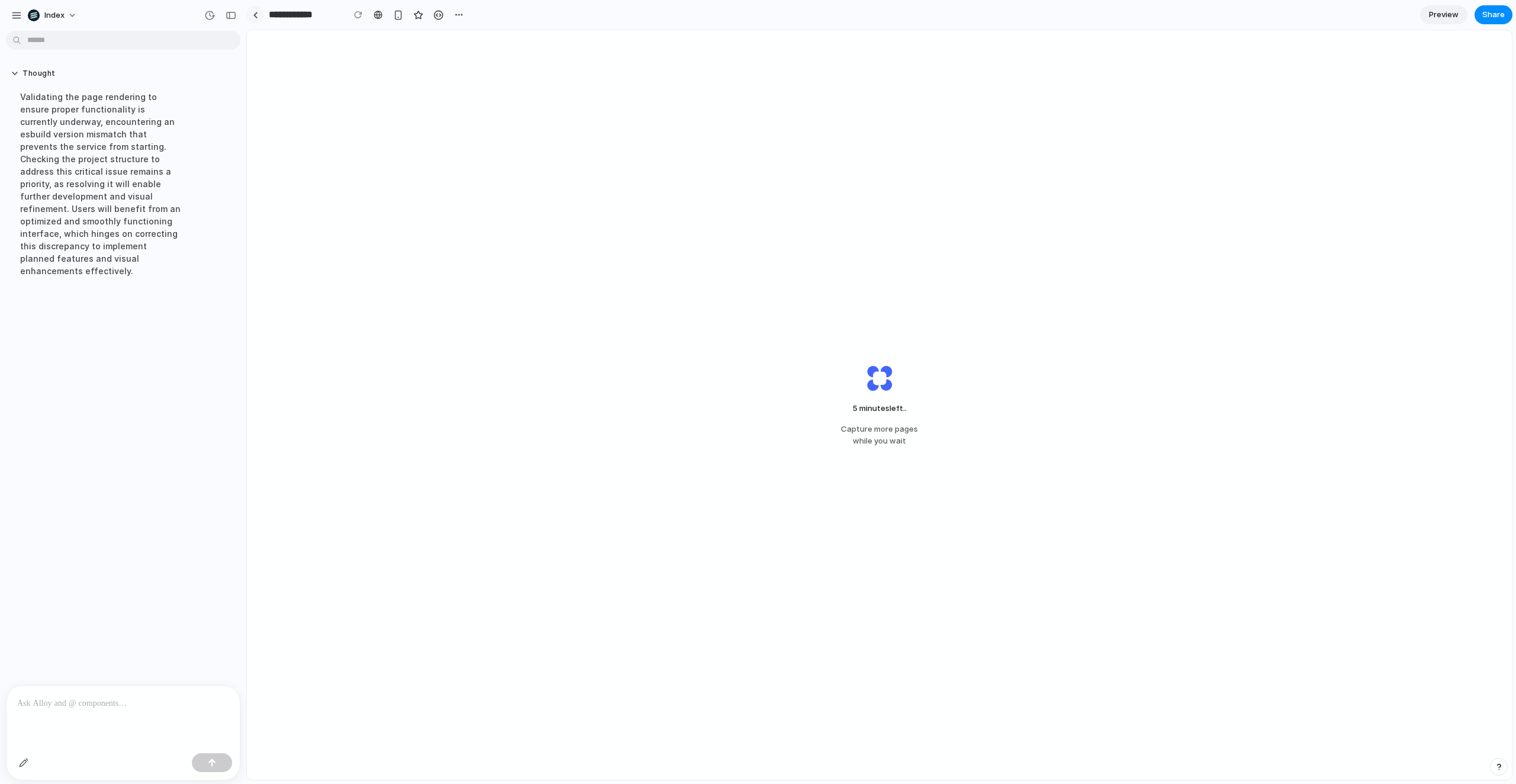
click at [257, 16] on div at bounding box center [255, 15] width 6 height 6
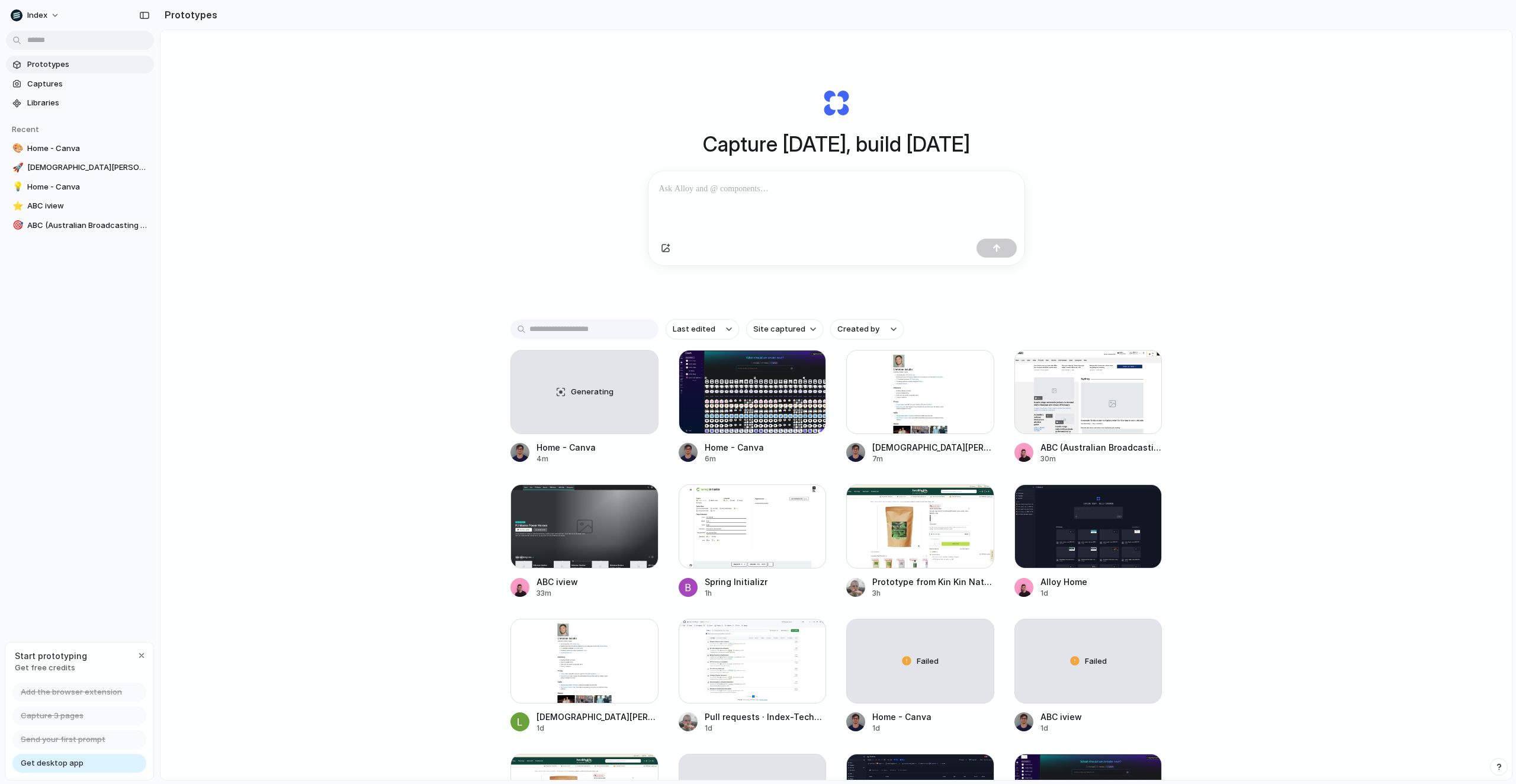
drag, startPoint x: 313, startPoint y: 380, endPoint x: 407, endPoint y: 785, distance: 415.8
click at [407, 783] on html "Index Prototypes Captures Libraries Recent 🎨 Home - Canva 🚀 [DEMOGRAPHIC_DATA][…" at bounding box center [758, 392] width 1516 height 784
click at [579, 419] on div "Generating" at bounding box center [584, 391] width 147 height 83
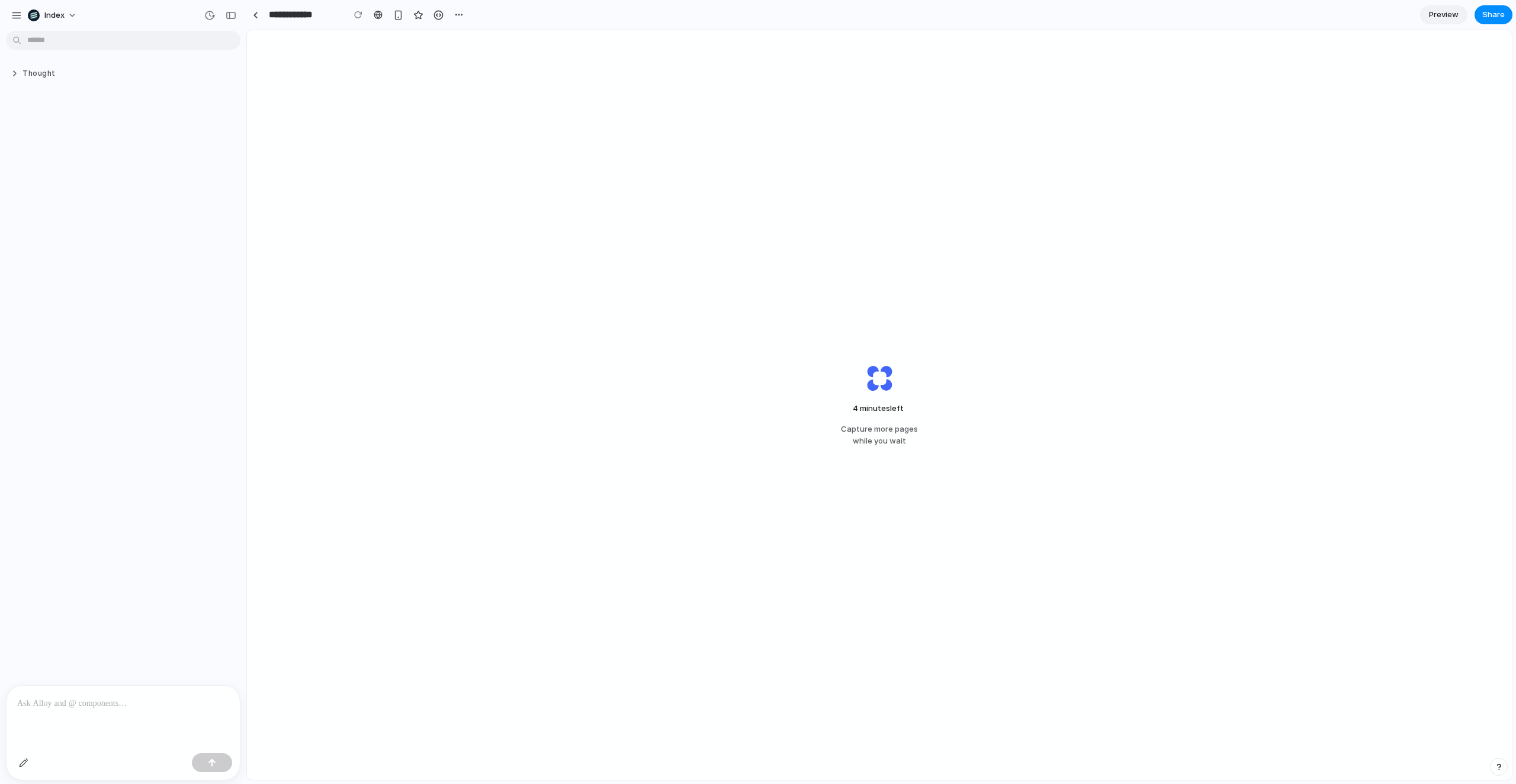
click at [41, 69] on button "Thought" at bounding box center [101, 74] width 182 height 10
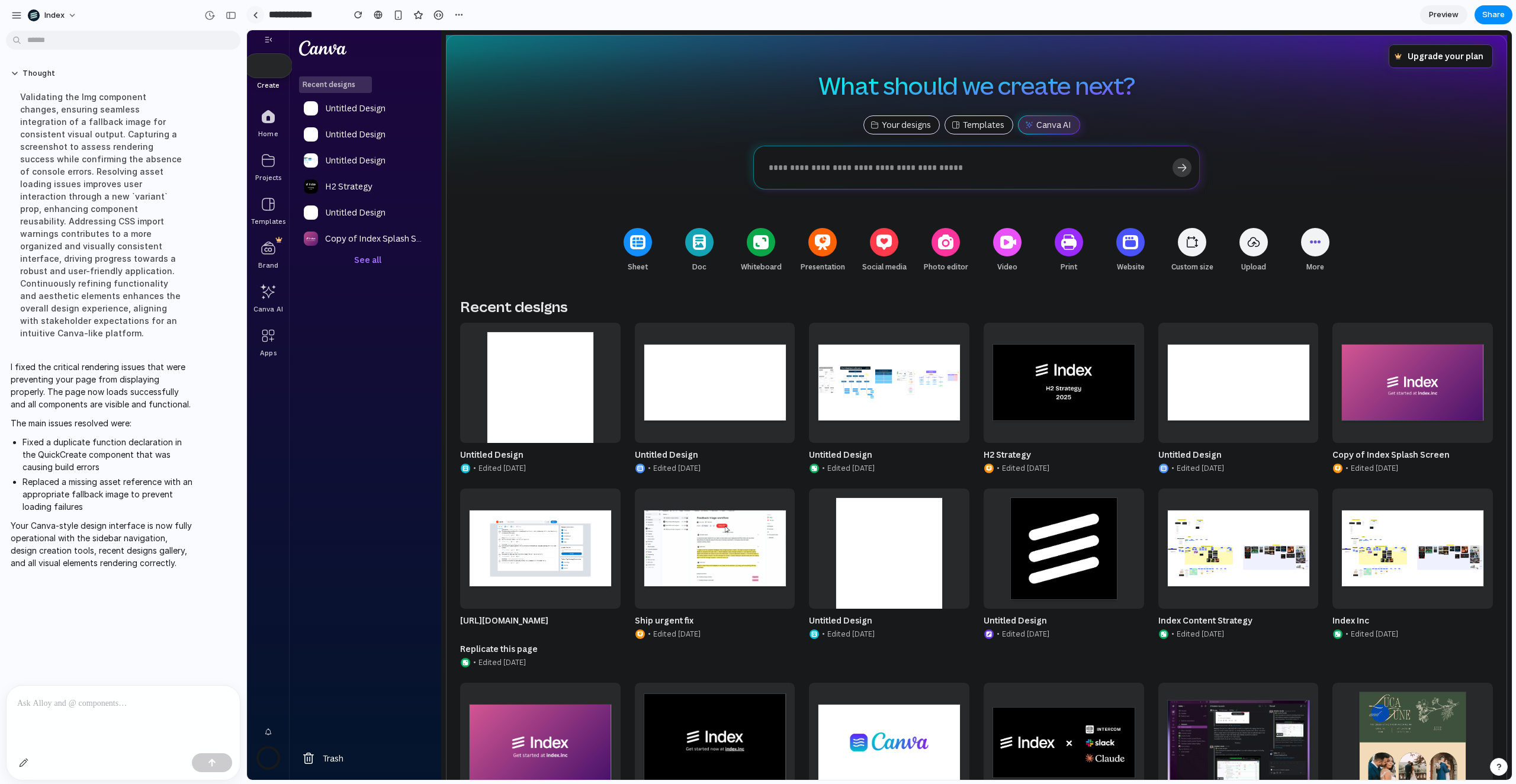
click at [256, 16] on div at bounding box center [255, 15] width 6 height 6
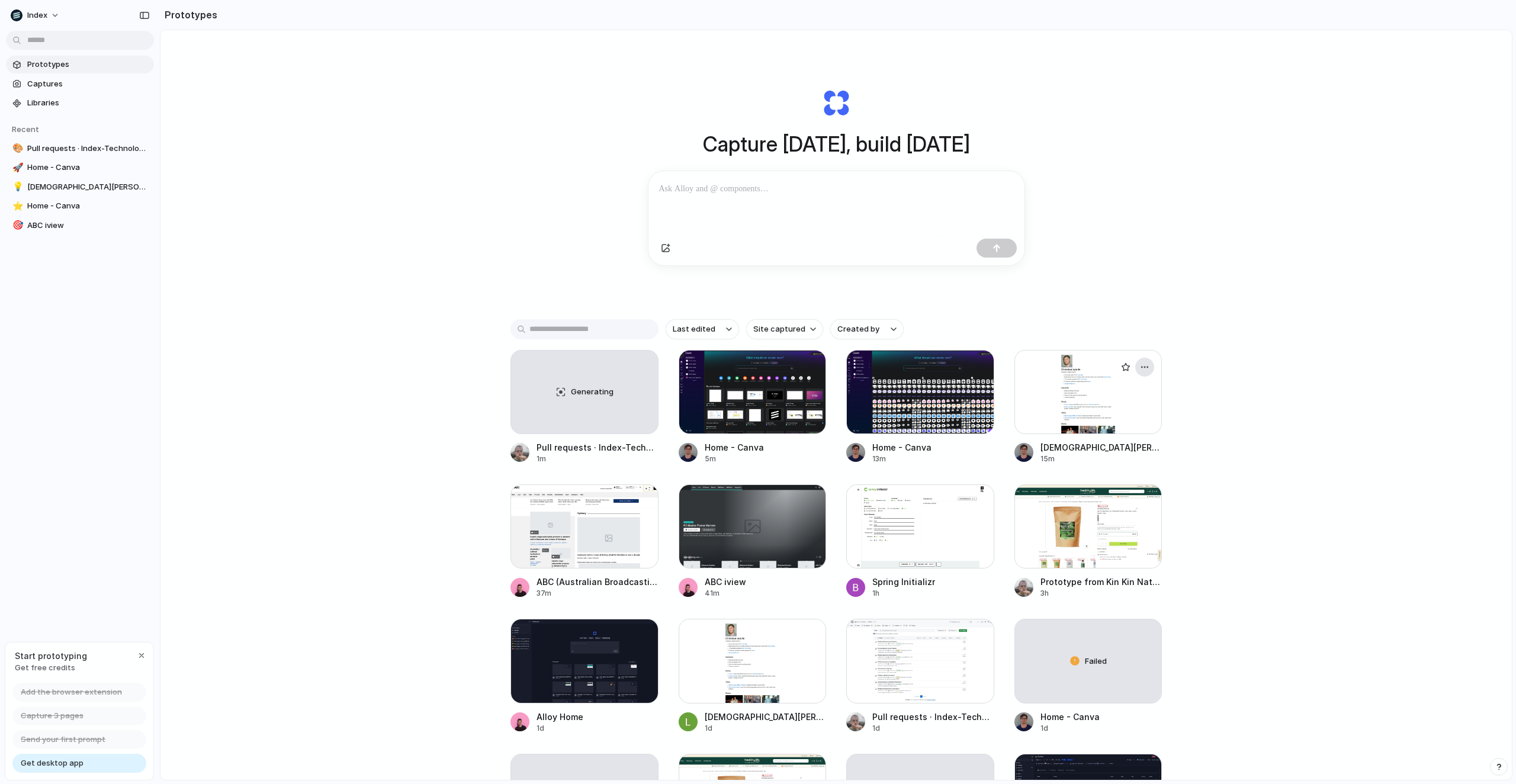
click at [1149, 361] on button "button" at bounding box center [1145, 367] width 19 height 19
click at [1113, 426] on li "Delete" at bounding box center [1111, 432] width 84 height 19
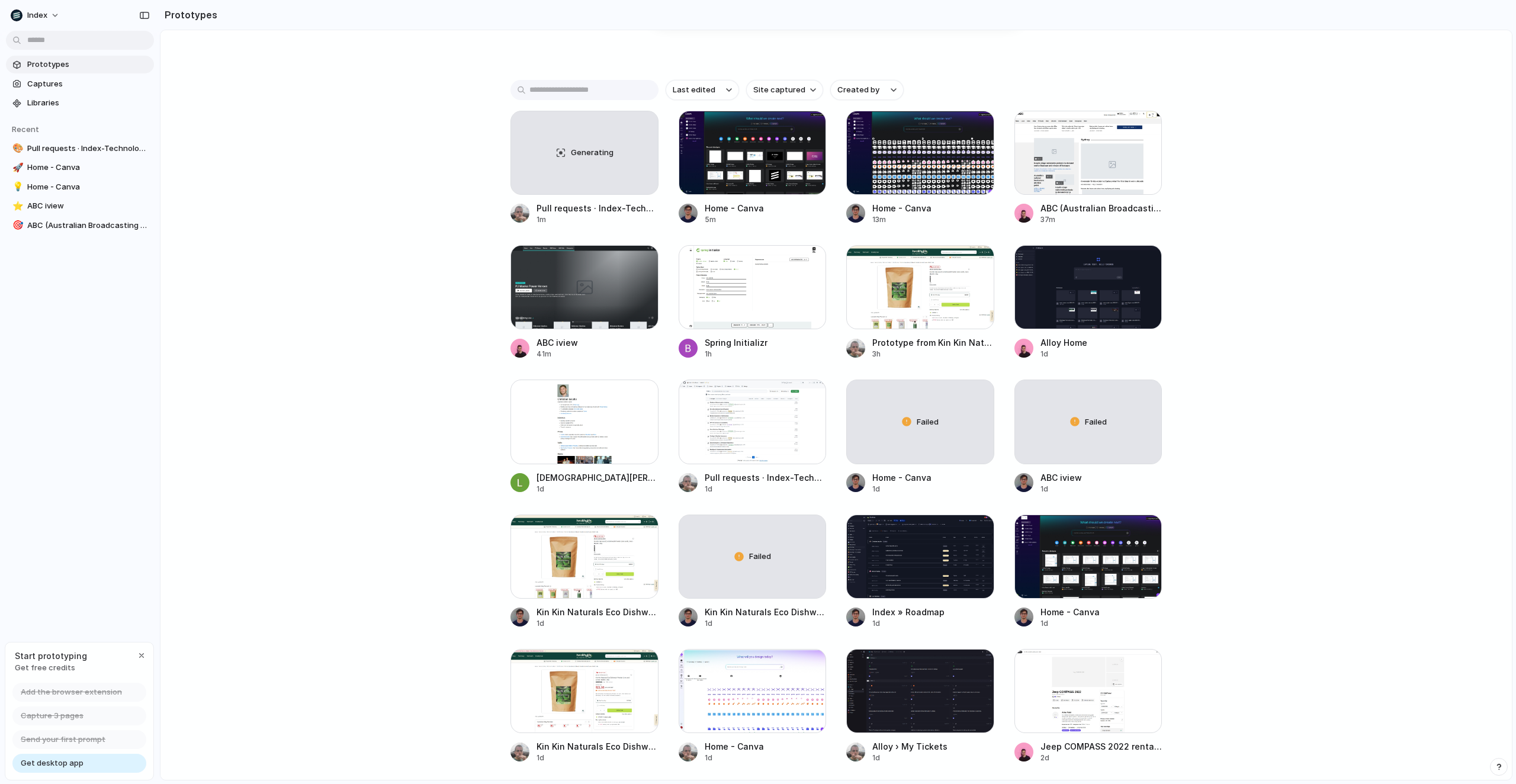
scroll to position [276, 0]
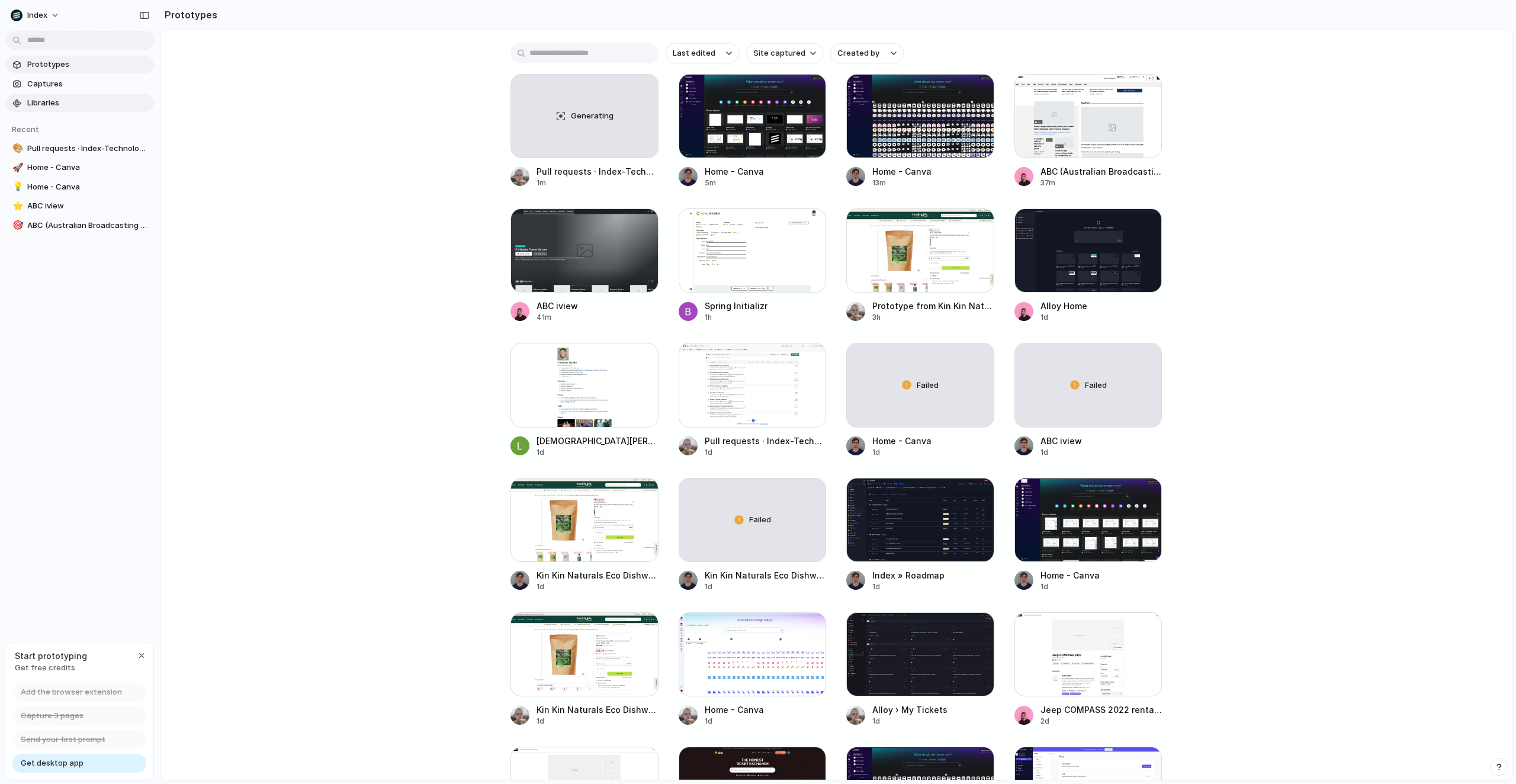
click at [34, 105] on span "Libraries" at bounding box center [88, 103] width 122 height 12
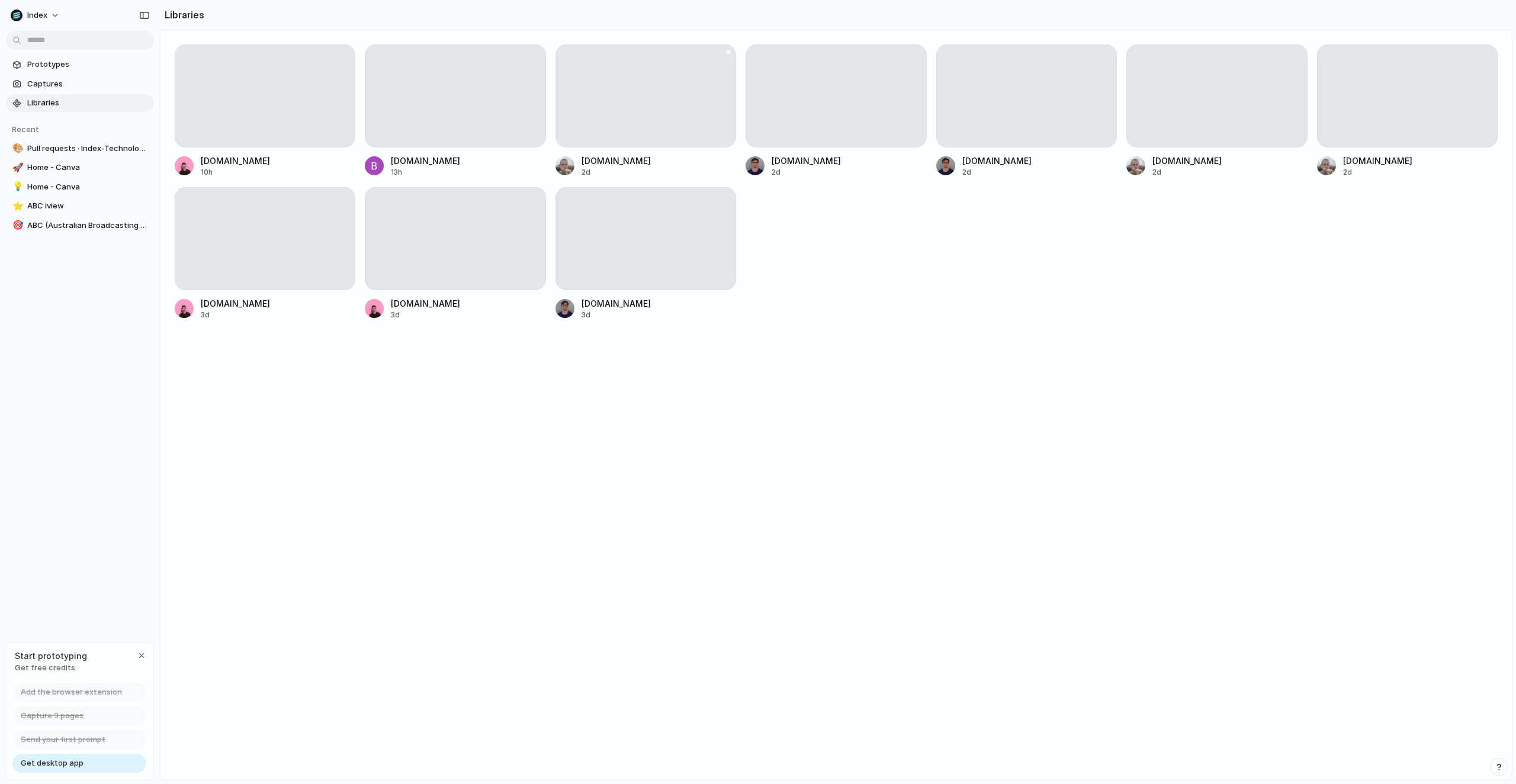
click at [607, 107] on div at bounding box center [646, 96] width 181 height 103
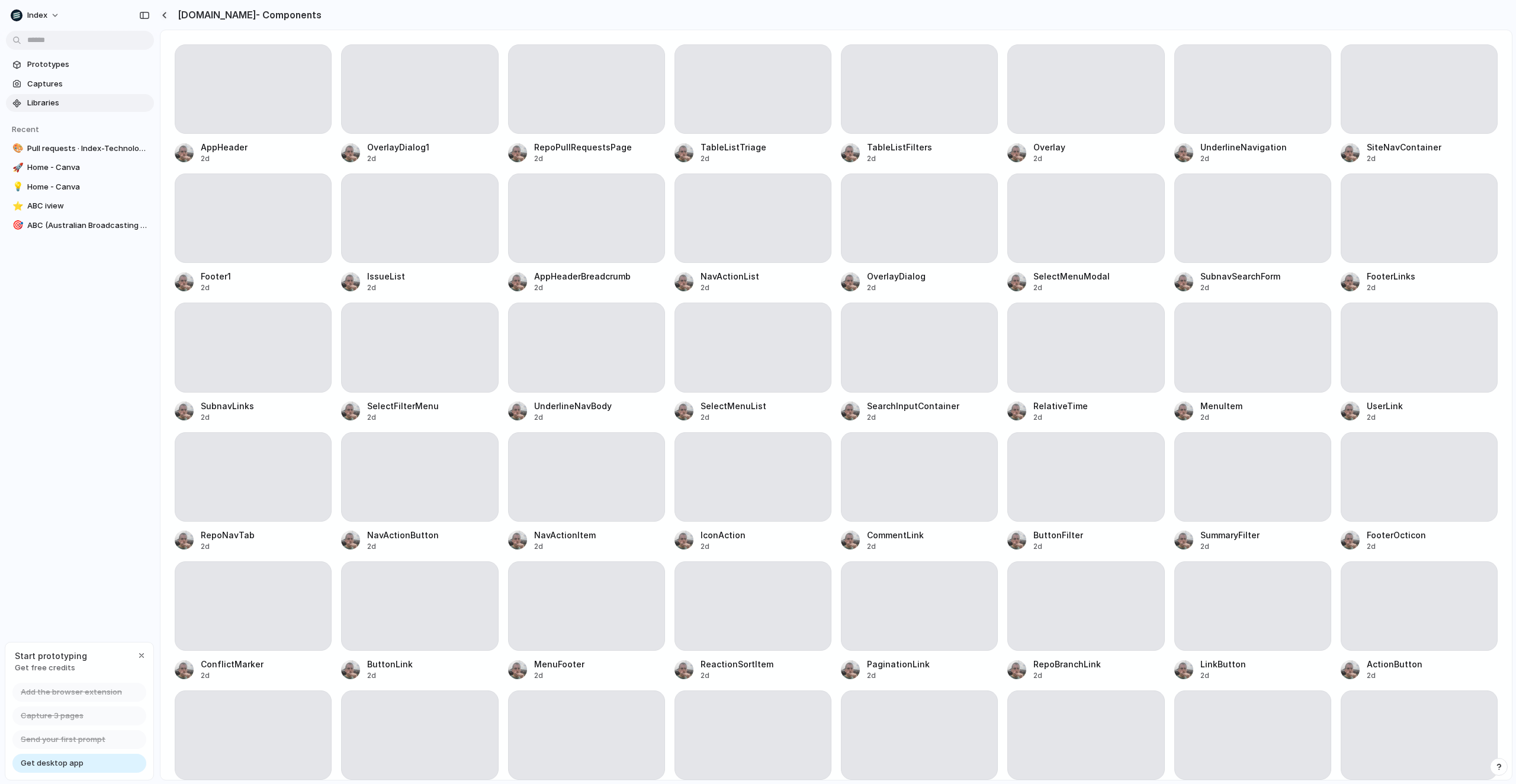
click at [163, 14] on div "button" at bounding box center [164, 15] width 6 height 6
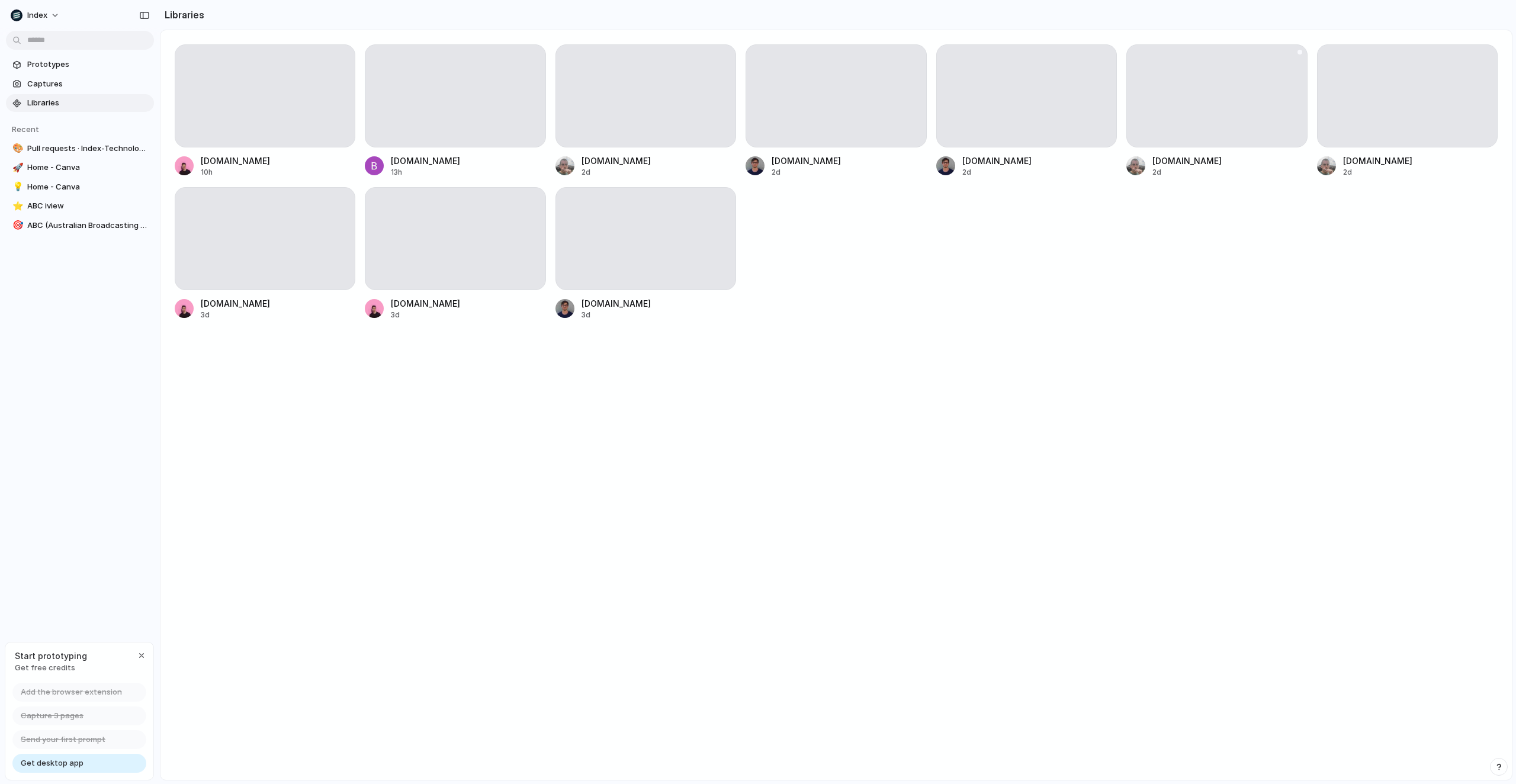
click at [1274, 103] on div at bounding box center [1216, 96] width 181 height 103
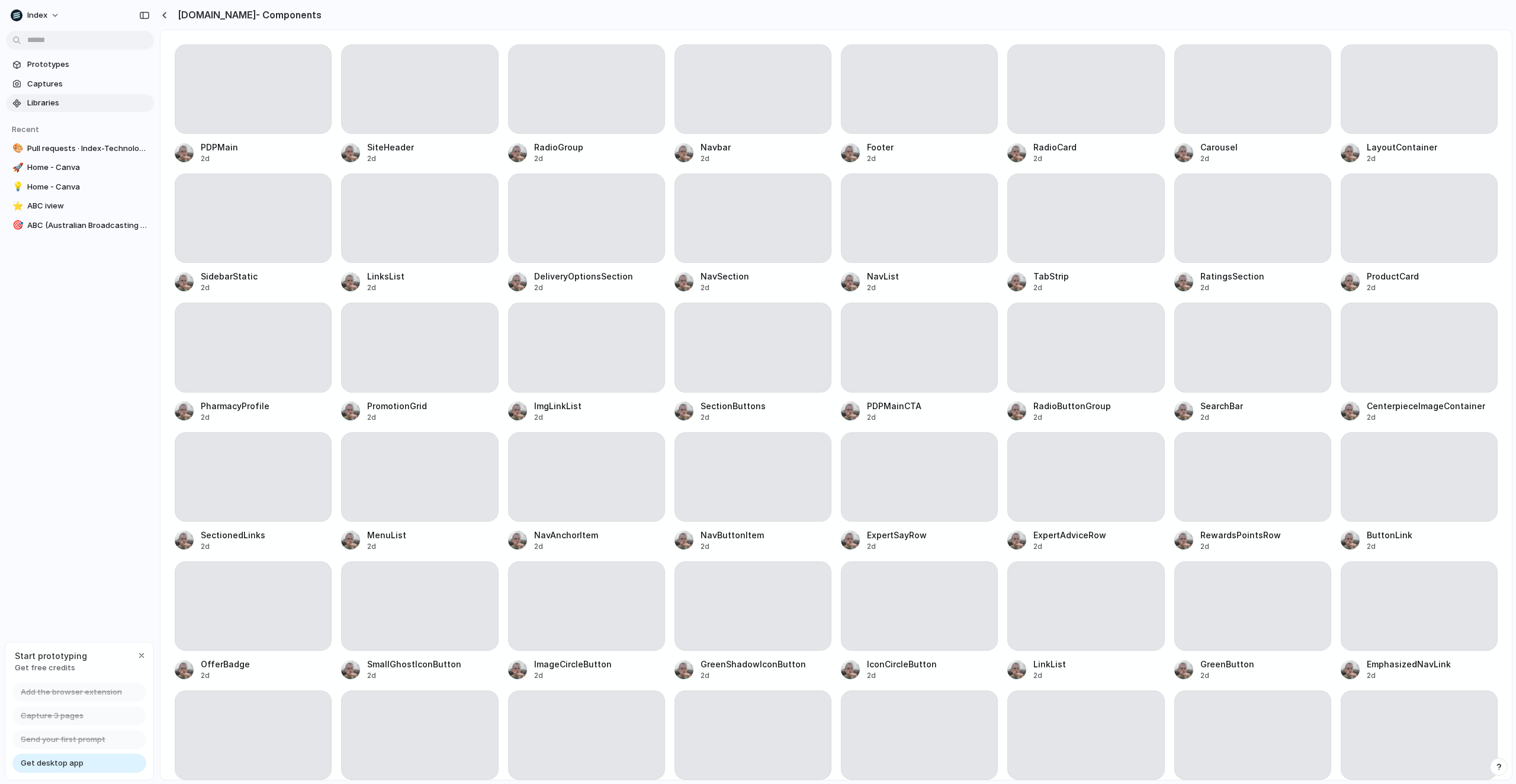
click at [162, 12] on div "button" at bounding box center [164, 15] width 6 height 6
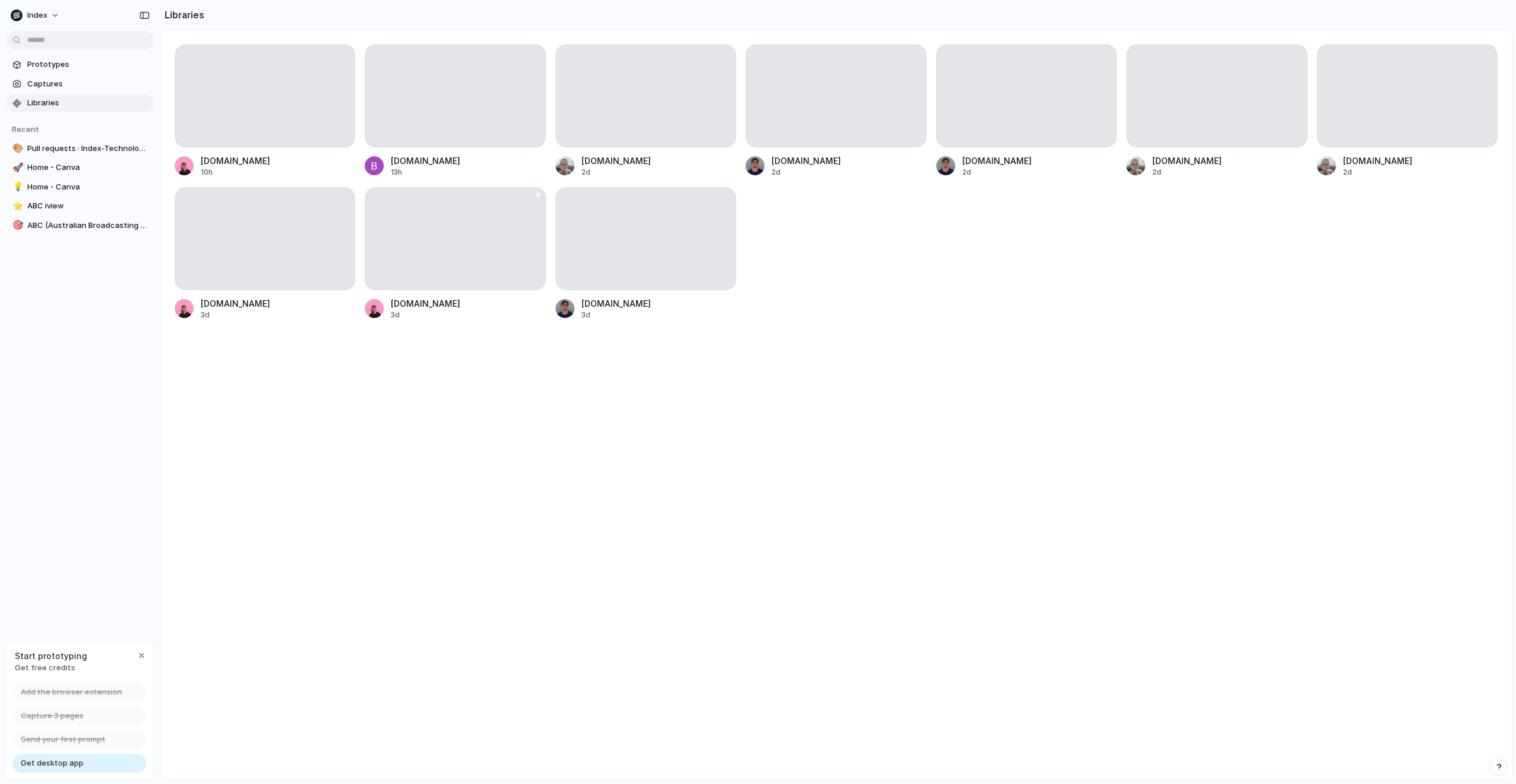
click at [480, 212] on div at bounding box center [455, 239] width 181 height 103
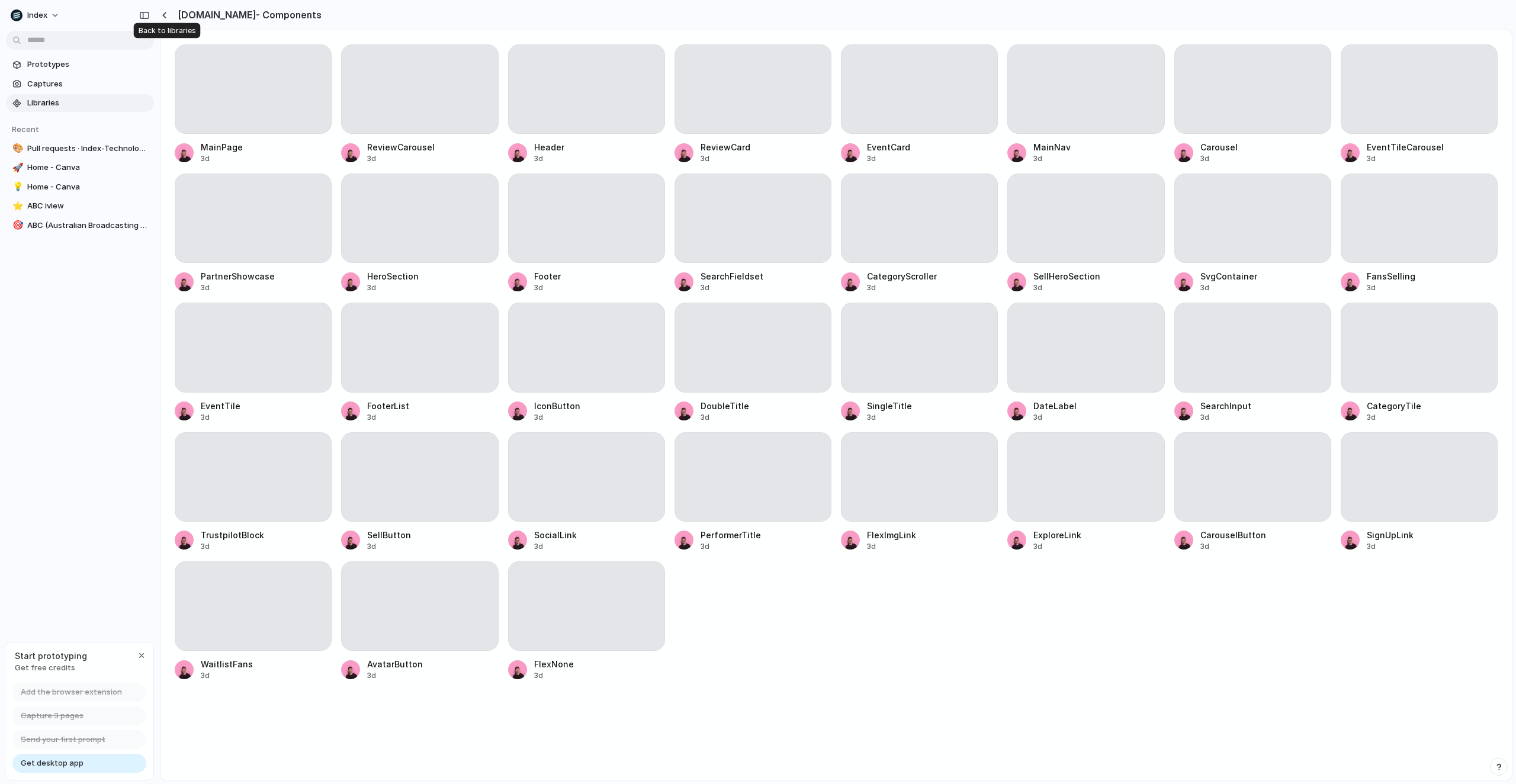
click at [167, 10] on div at bounding box center [165, 15] width 11 height 10
click at [167, 16] on div "button" at bounding box center [164, 15] width 6 height 6
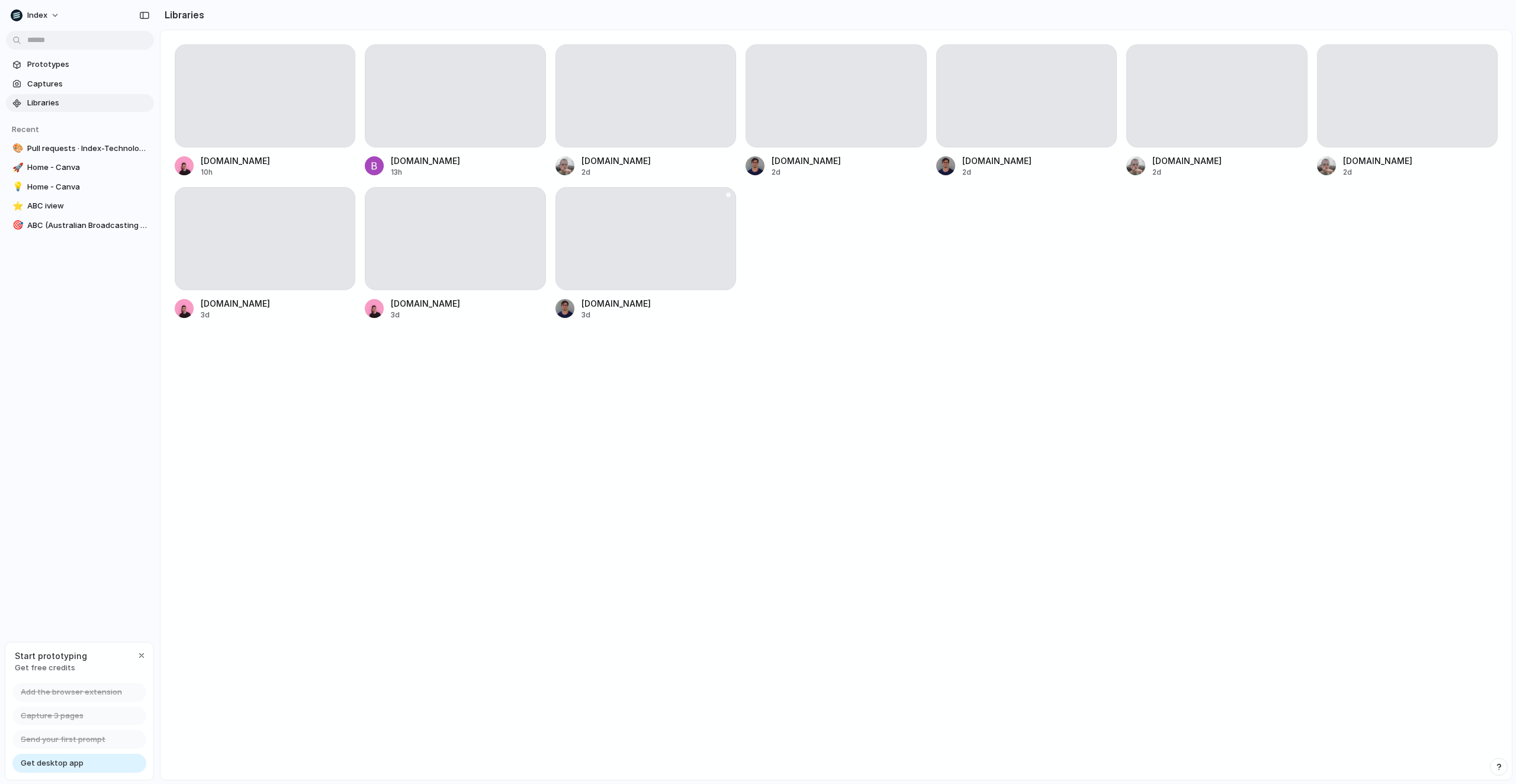
click at [588, 249] on div at bounding box center [646, 239] width 181 height 103
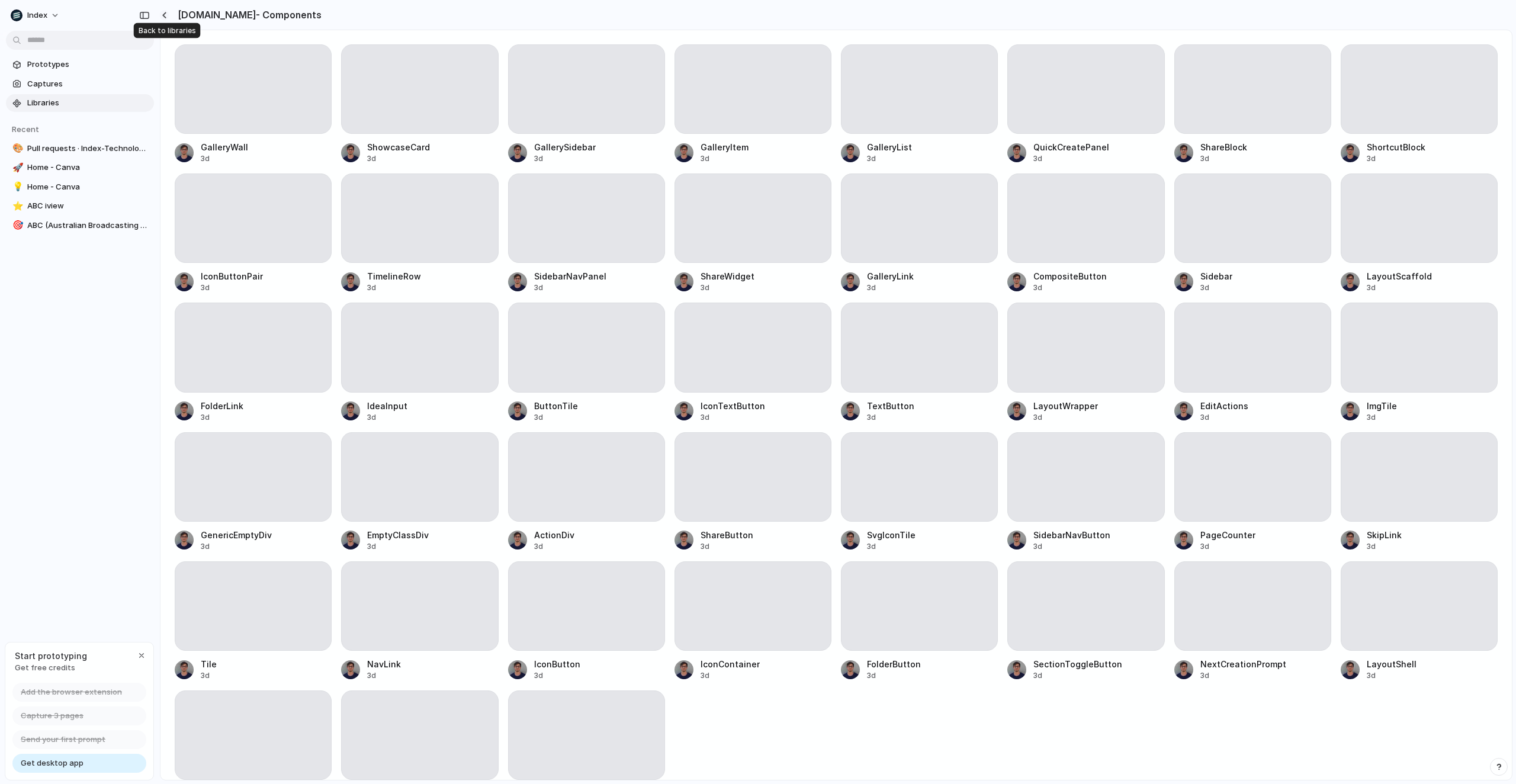
click at [166, 14] on div "button" at bounding box center [164, 15] width 6 height 6
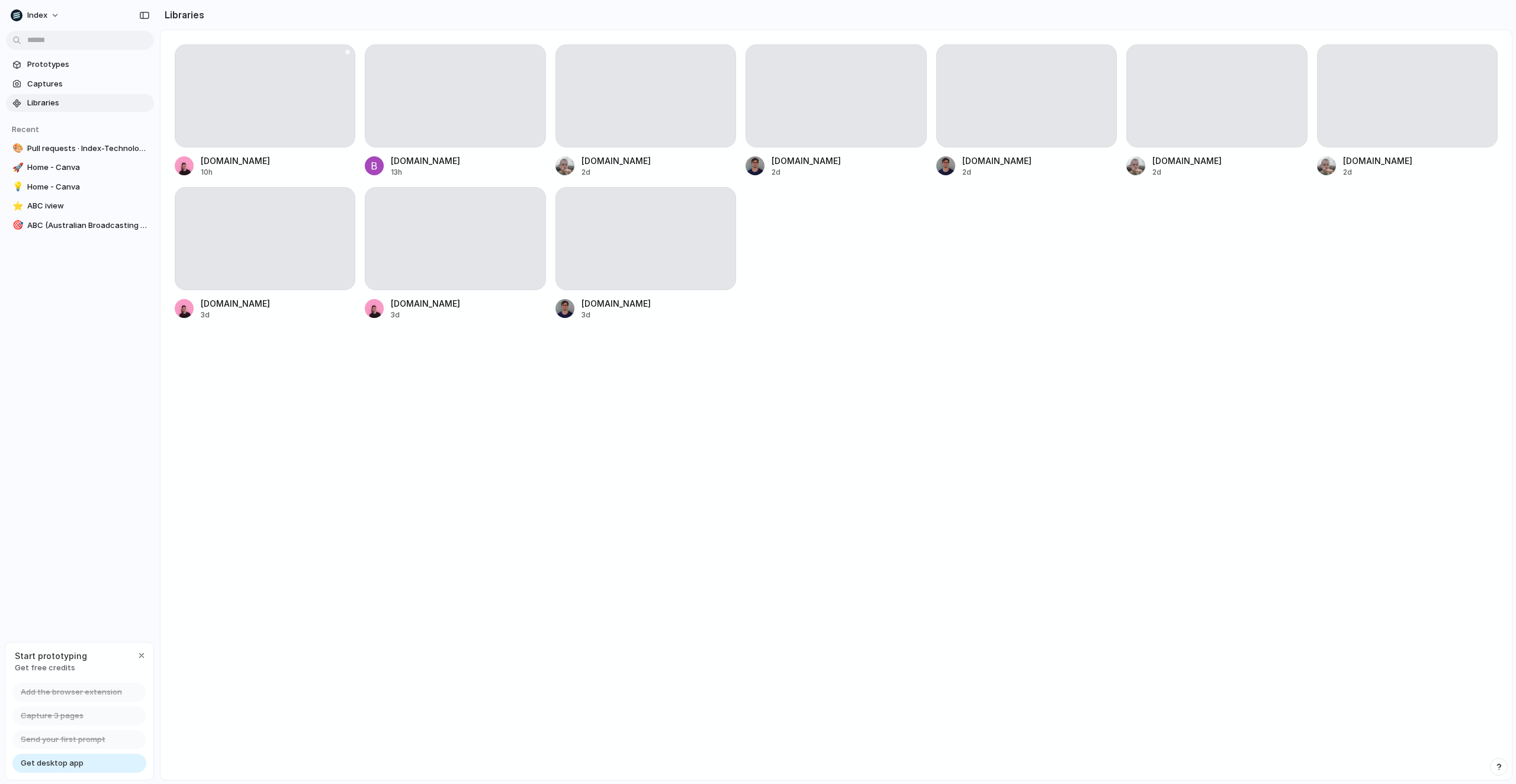
click at [211, 93] on div at bounding box center [265, 96] width 181 height 103
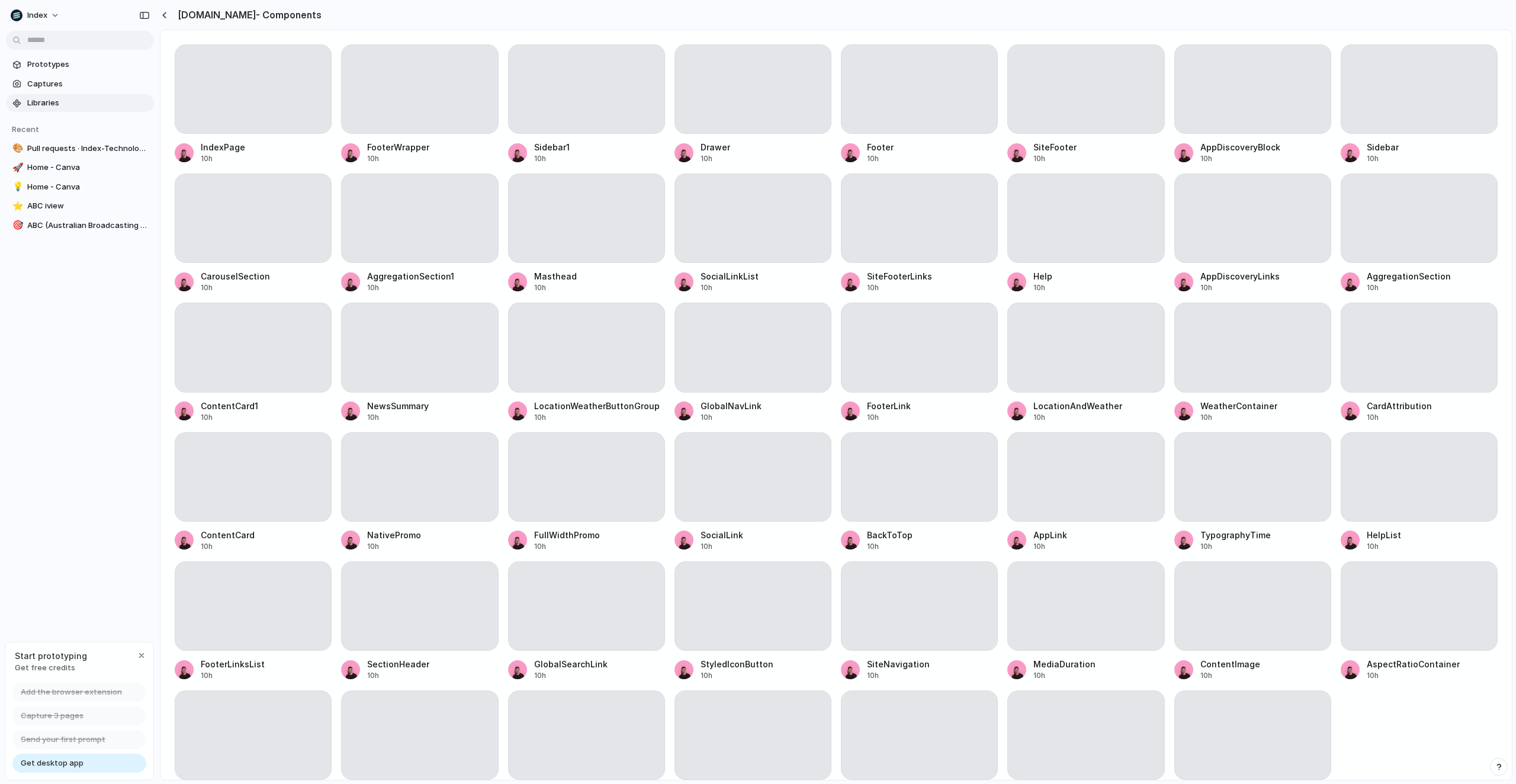
click at [165, 21] on div "[DOMAIN_NAME] - Components" at bounding box center [241, 14] width 162 height 14
click at [167, 14] on div "button" at bounding box center [164, 15] width 6 height 6
